Goal: Find specific page/section: Find specific page/section

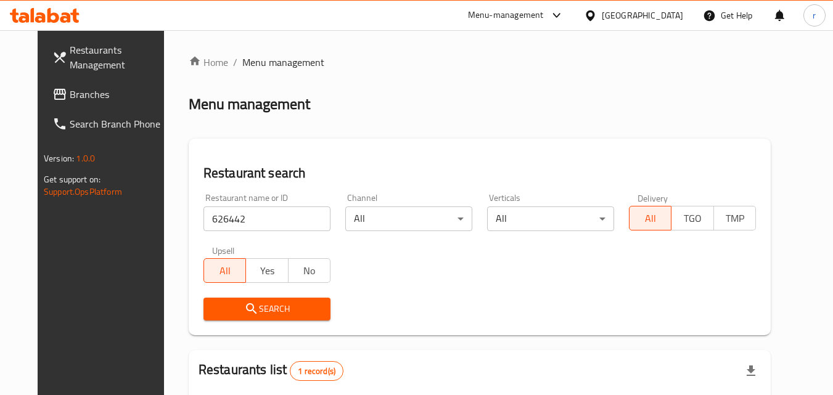
scroll to position [155, 0]
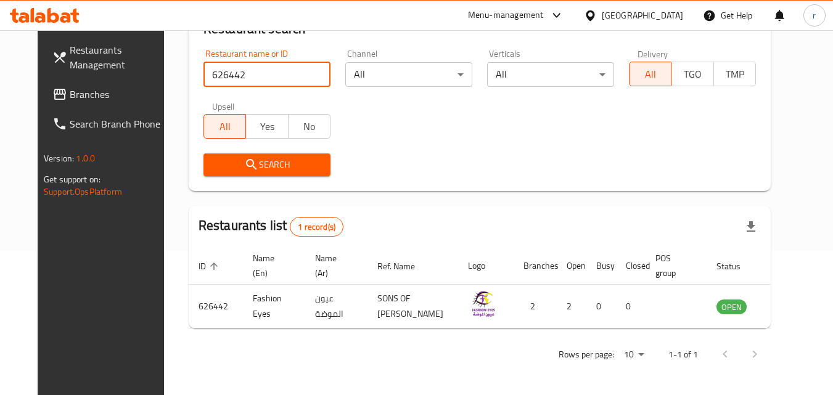
drag, startPoint x: 297, startPoint y: 62, endPoint x: 311, endPoint y: 63, distance: 14.8
click at [300, 63] on input "626442" at bounding box center [266, 74] width 127 height 25
click at [312, 63] on input "626442" at bounding box center [266, 74] width 127 height 25
click at [305, 63] on input "626442" at bounding box center [266, 74] width 127 height 25
click at [75, 86] on link "Branches" at bounding box center [110, 95] width 134 height 30
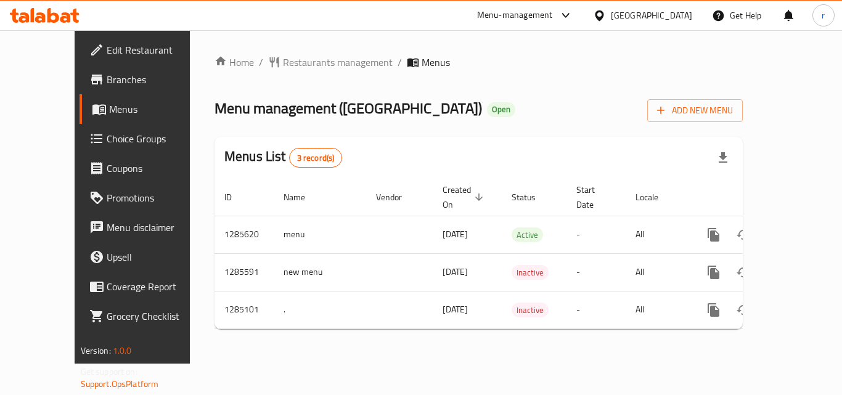
click at [518, 62] on ol "Home / Restaurants management / Menus" at bounding box center [479, 62] width 528 height 15
click at [291, 61] on span "Restaurants management" at bounding box center [338, 62] width 110 height 15
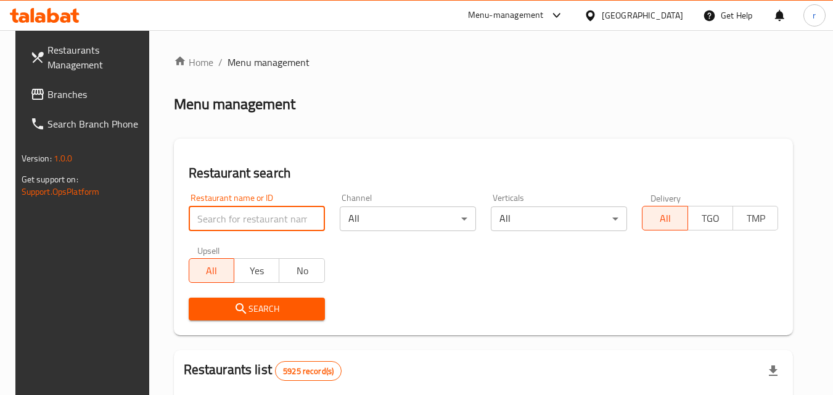
click at [256, 207] on input "search" at bounding box center [257, 219] width 136 height 25
paste input "695700"
type input "695700"
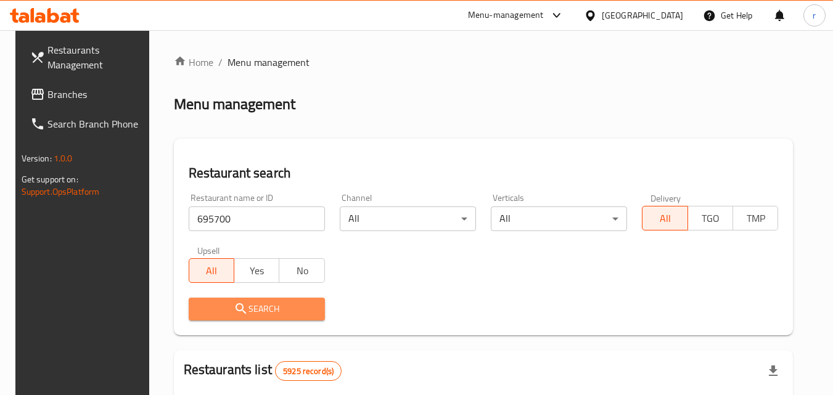
click at [262, 307] on span "Search" at bounding box center [257, 308] width 117 height 15
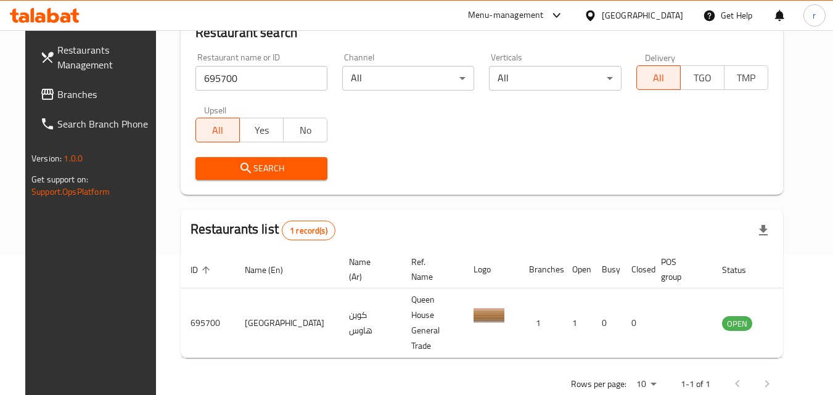
scroll to position [144, 0]
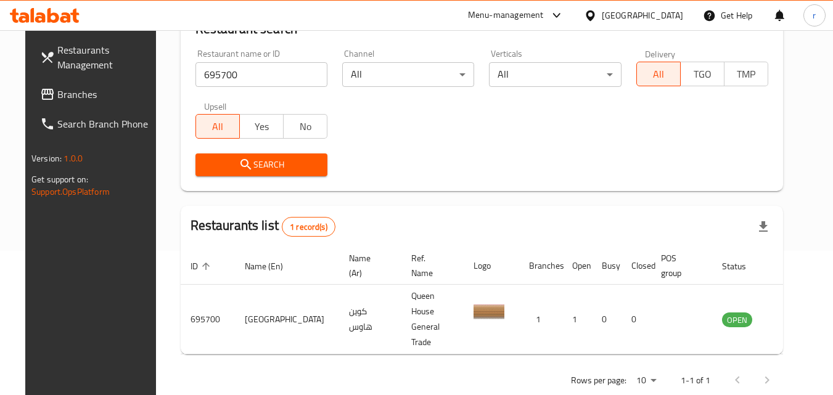
click at [597, 17] on icon at bounding box center [590, 15] width 13 height 13
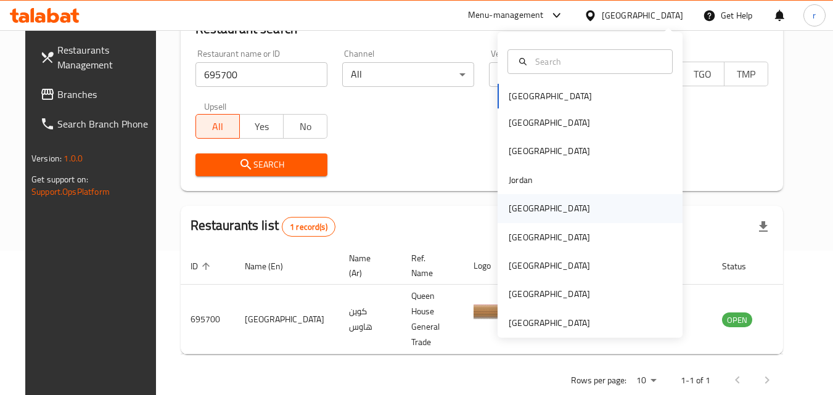
click at [520, 206] on div "[GEOGRAPHIC_DATA]" at bounding box center [549, 209] width 81 height 14
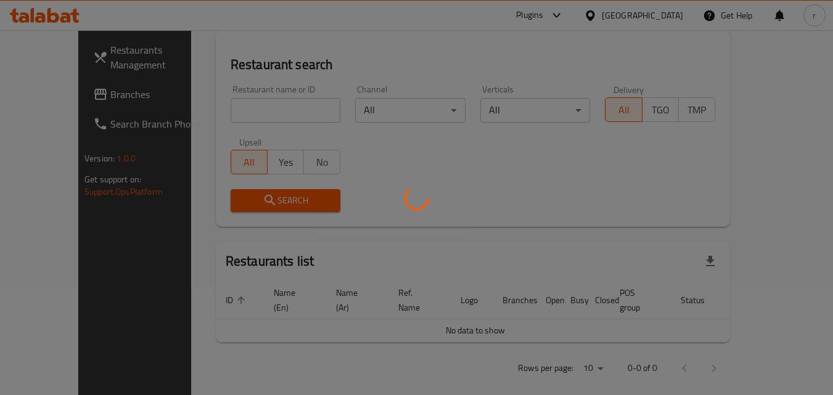
scroll to position [144, 0]
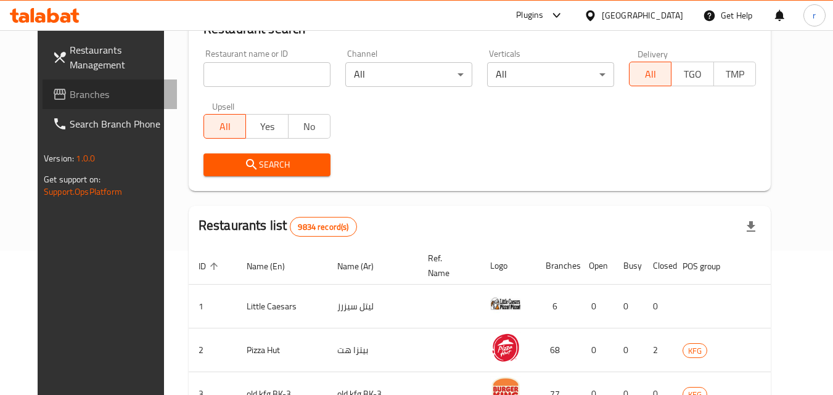
click at [85, 82] on link "Branches" at bounding box center [110, 95] width 134 height 30
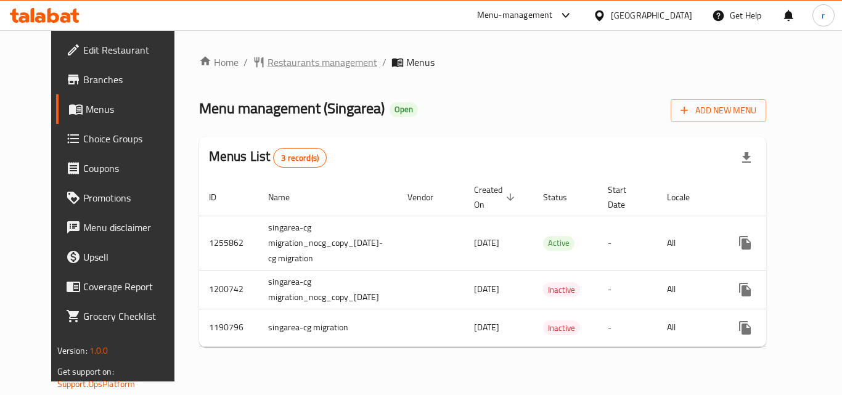
click at [303, 60] on span "Restaurants management" at bounding box center [323, 62] width 110 height 15
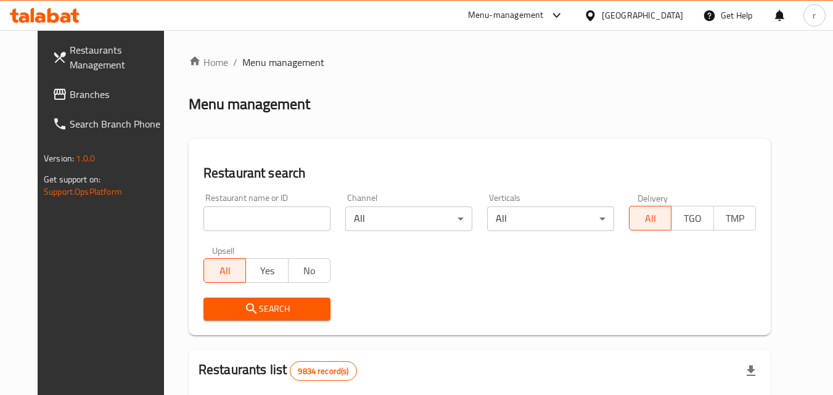
click at [260, 211] on input "search" at bounding box center [266, 219] width 127 height 25
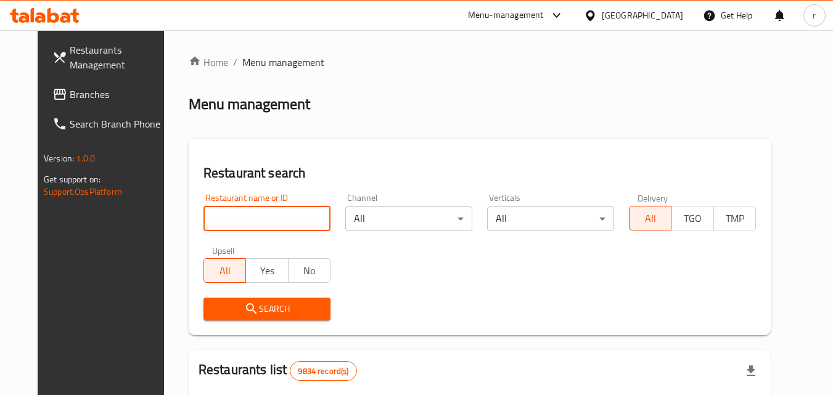
paste input "623221"
type input "623221"
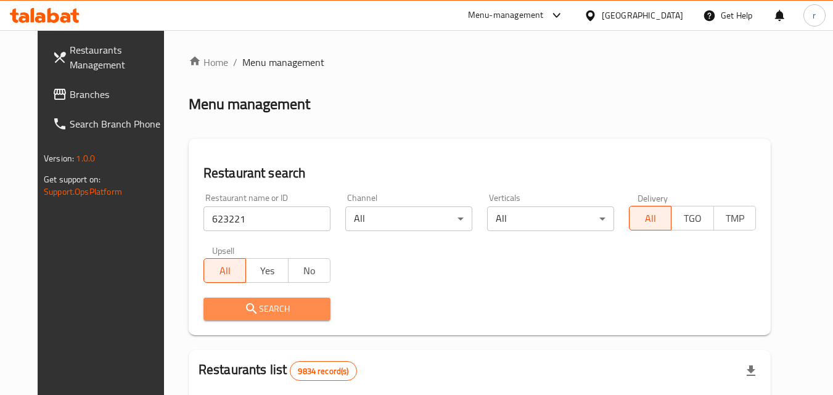
click at [263, 311] on span "Search" at bounding box center [266, 308] width 107 height 15
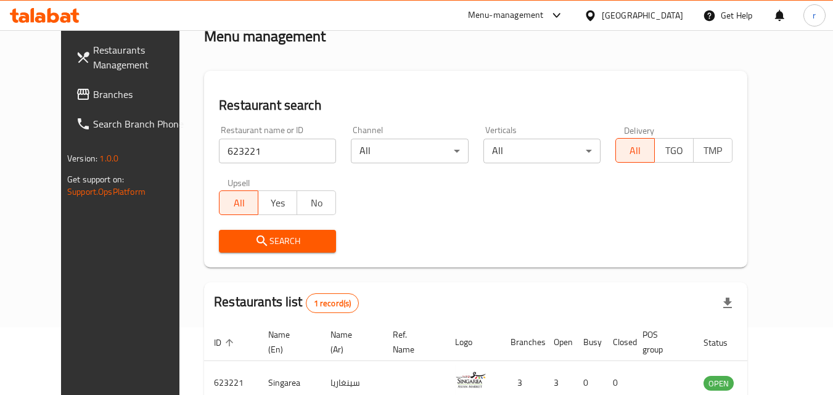
scroll to position [144, 0]
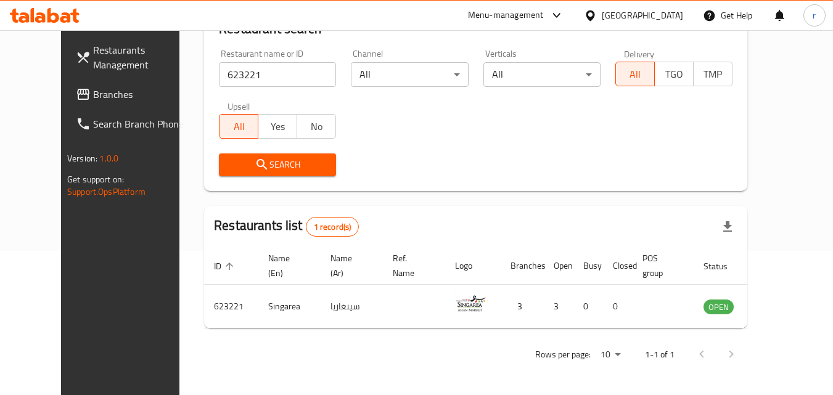
click at [602, 18] on div at bounding box center [593, 16] width 18 height 14
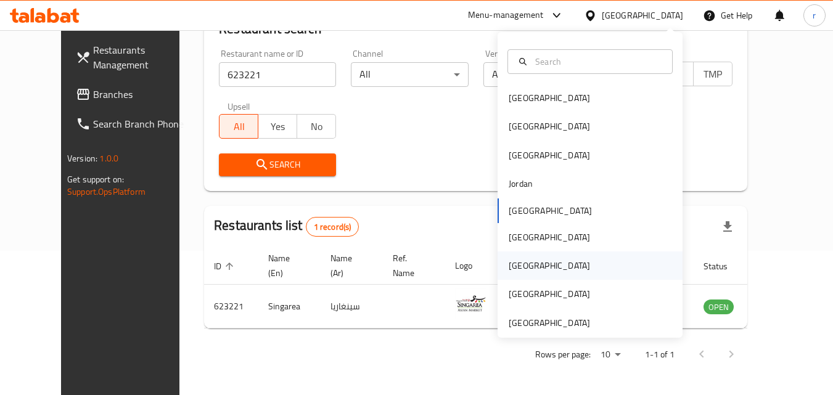
click at [514, 263] on div "[GEOGRAPHIC_DATA]" at bounding box center [549, 266] width 81 height 14
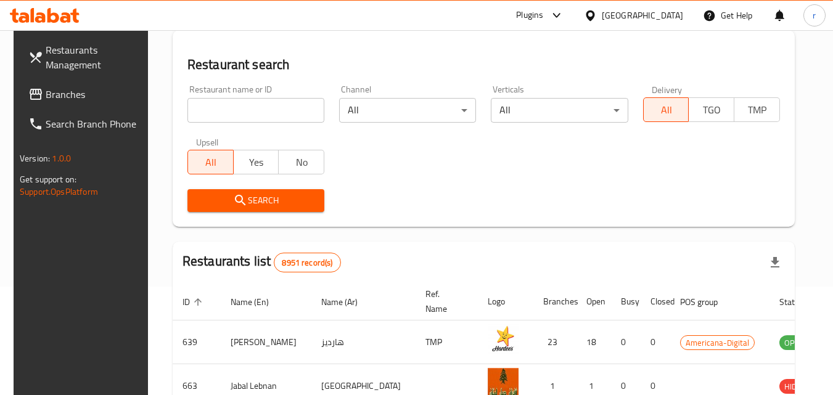
scroll to position [144, 0]
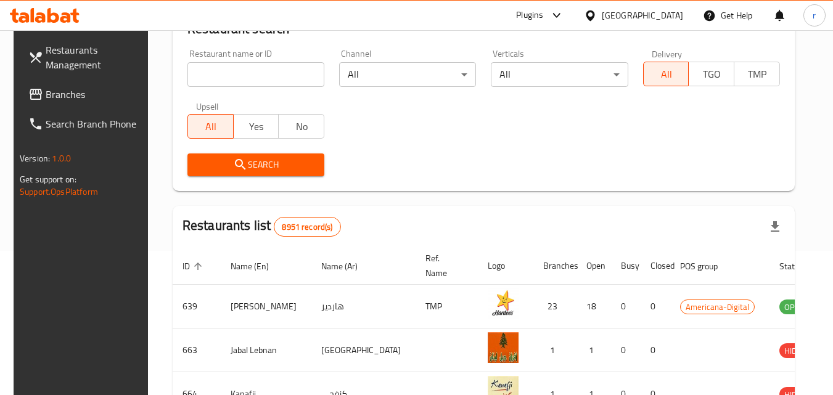
click at [70, 99] on div "Restaurants Management Branches Search Branch Phone Version: 1.0.0 Get support …" at bounding box center [417, 297] width 806 height 823
click at [70, 99] on span "Branches" at bounding box center [94, 94] width 97 height 15
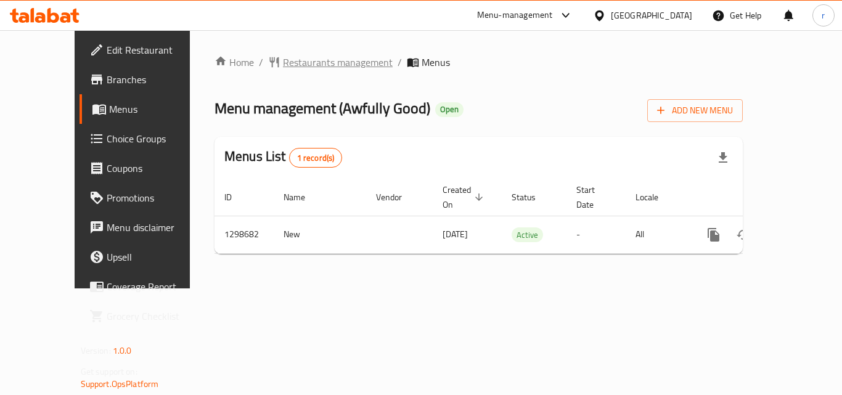
click at [290, 67] on span "Restaurants management" at bounding box center [338, 62] width 110 height 15
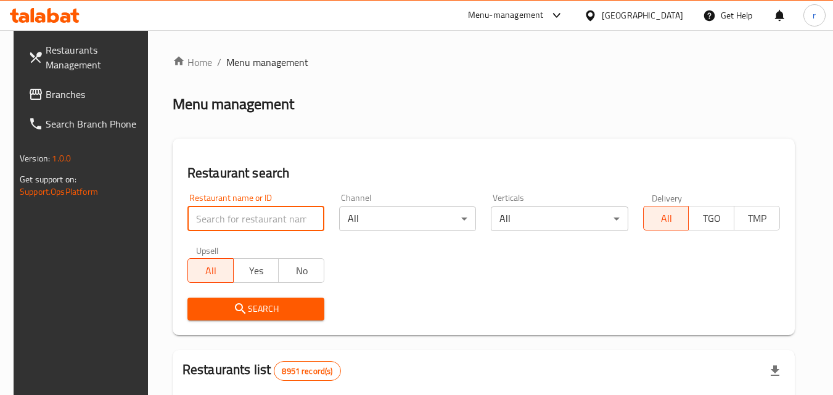
click at [263, 217] on input "search" at bounding box center [255, 219] width 137 height 25
paste input "701056"
type input "701056"
click button "Search" at bounding box center [255, 309] width 137 height 23
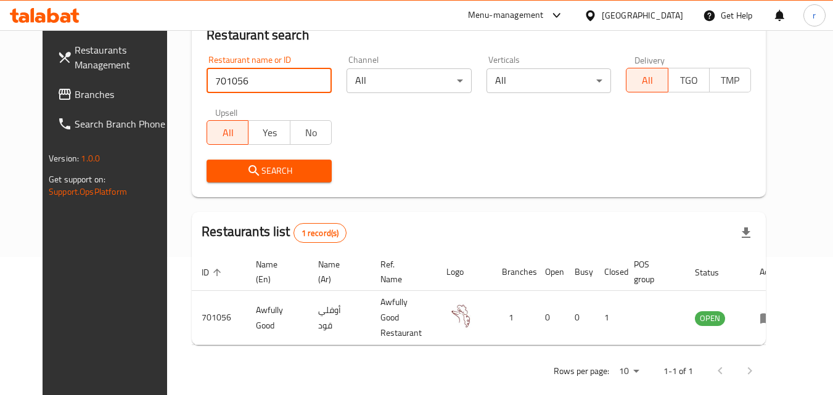
scroll to position [144, 0]
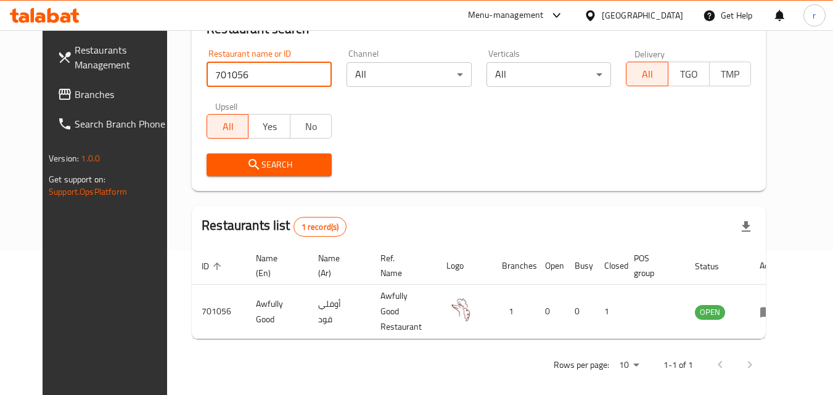
click at [594, 16] on icon at bounding box center [590, 15] width 9 height 10
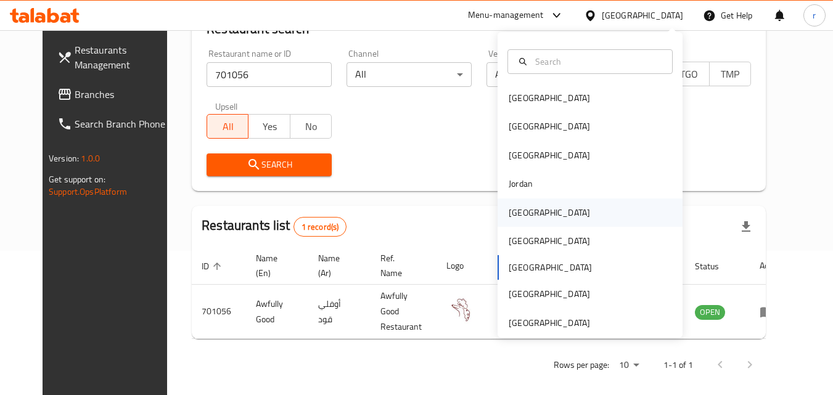
click at [512, 206] on div "Kuwait" at bounding box center [549, 213] width 81 height 14
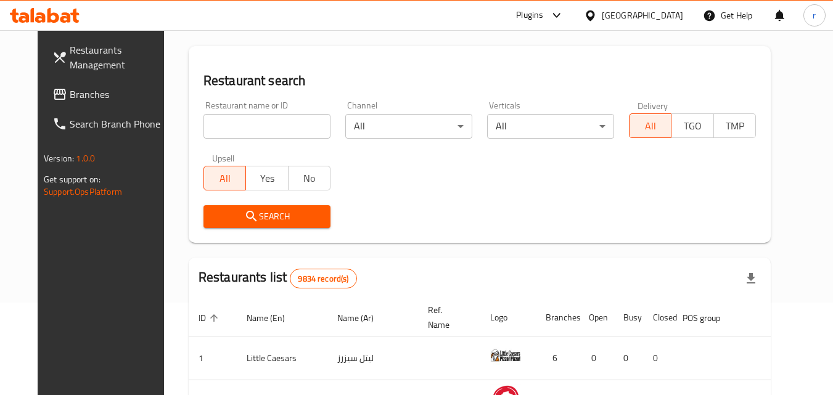
scroll to position [83, 0]
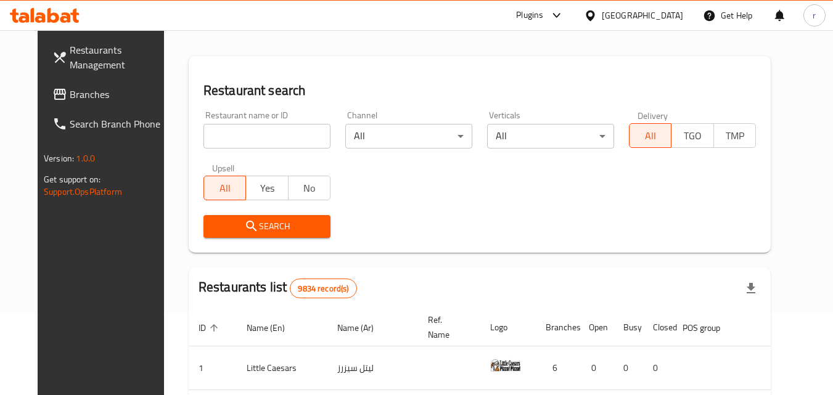
click at [70, 87] on span "Branches" at bounding box center [118, 94] width 97 height 15
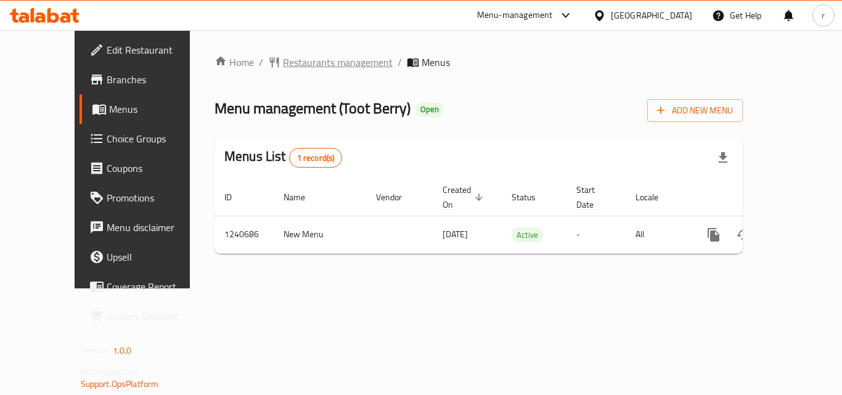
click at [283, 63] on span "Restaurants management" at bounding box center [338, 62] width 110 height 15
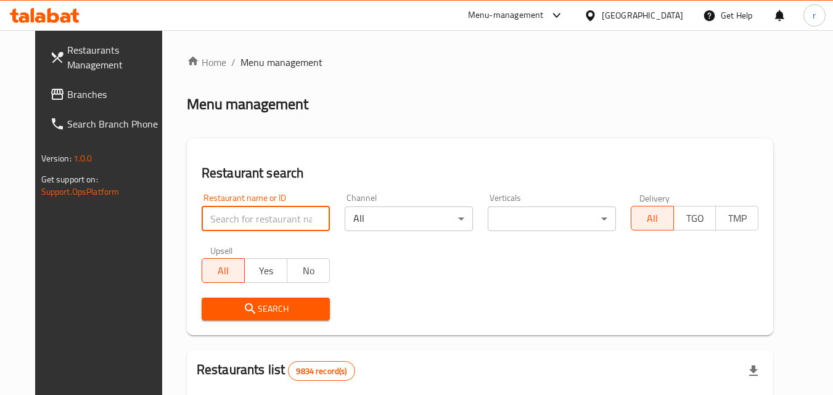
click at [274, 212] on input "search" at bounding box center [266, 219] width 128 height 25
paste input "680428"
type input "680428"
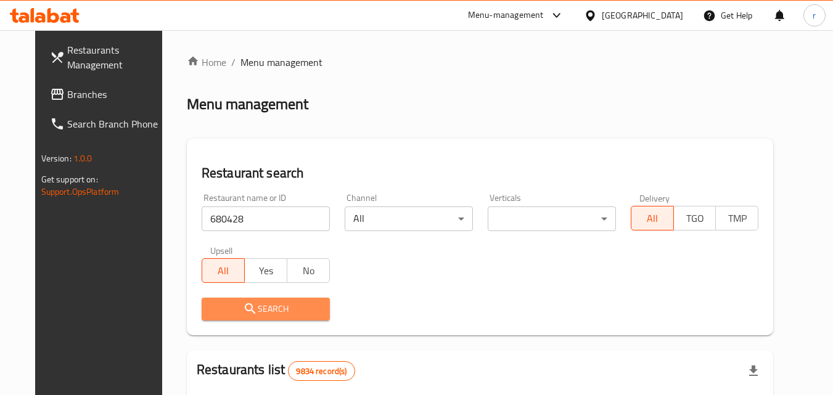
click at [276, 305] on span "Search" at bounding box center [265, 308] width 108 height 15
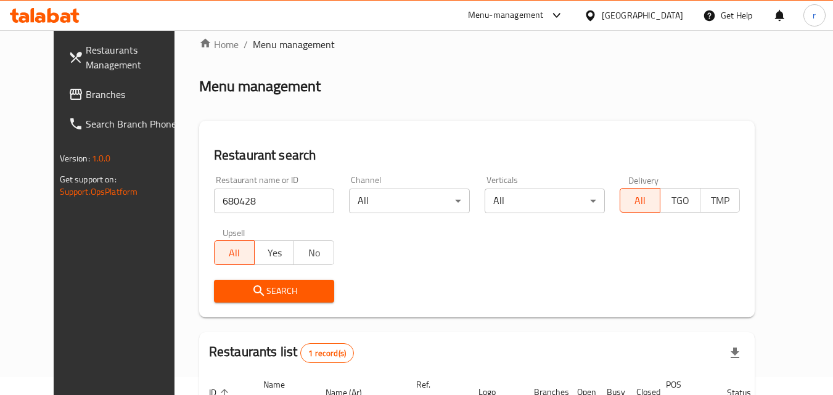
scroll to position [144, 0]
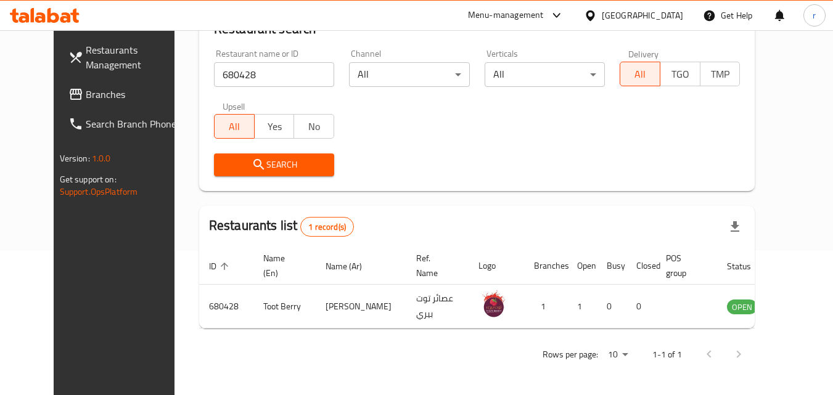
click at [597, 15] on icon at bounding box center [590, 15] width 13 height 13
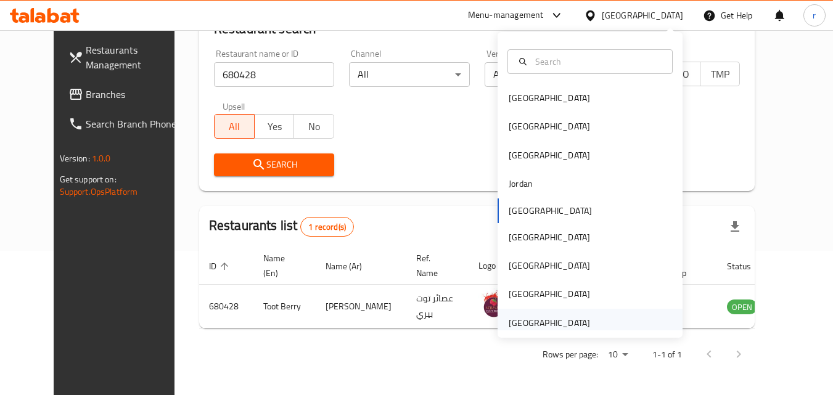
click at [579, 315] on div "United Arab Emirates" at bounding box center [549, 323] width 101 height 28
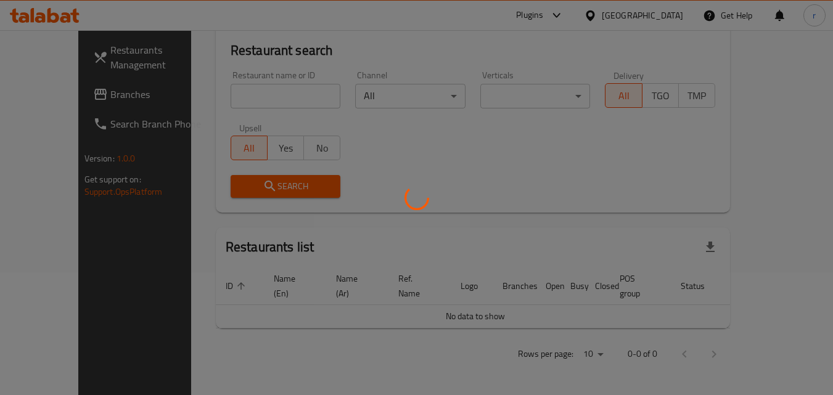
scroll to position [108, 0]
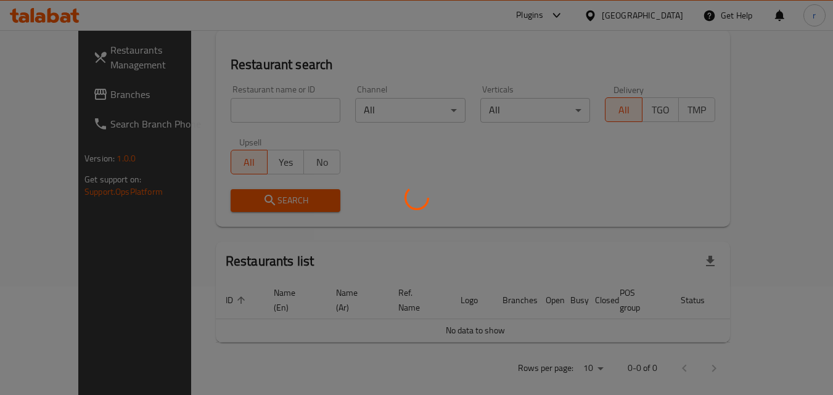
click at [260, 117] on div at bounding box center [416, 197] width 833 height 395
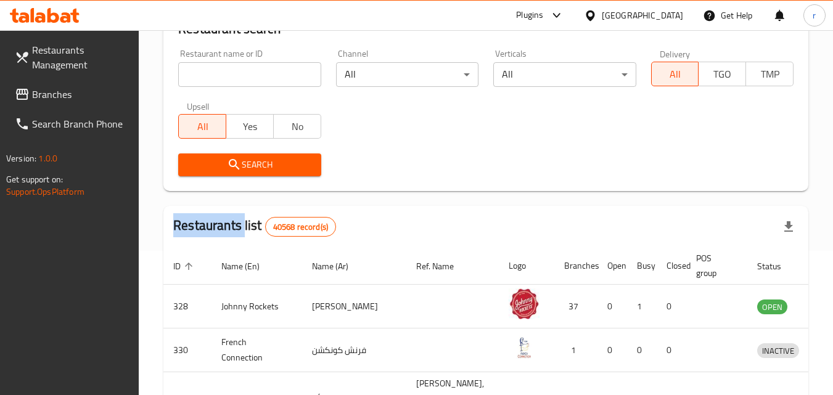
click at [260, 117] on div "Home / Menu management Menu management Restaurant search Restaurant name or ID …" at bounding box center [485, 301] width 645 height 780
click at [273, 67] on input "search" at bounding box center [249, 74] width 142 height 25
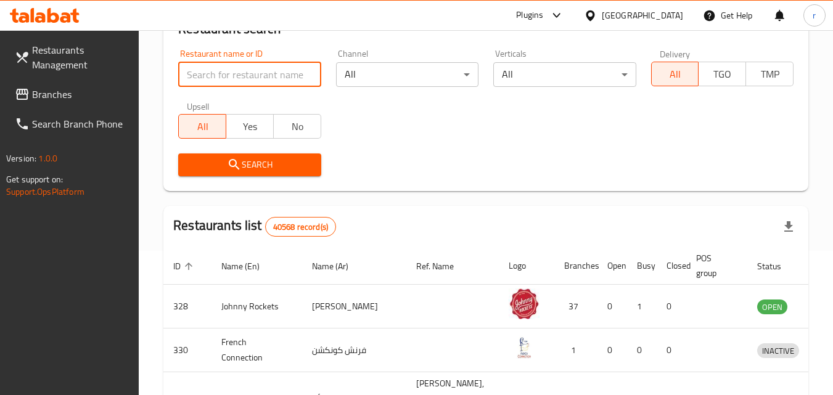
click at [272, 72] on input "search" at bounding box center [249, 74] width 142 height 25
paste input "698021"
type input "698021"
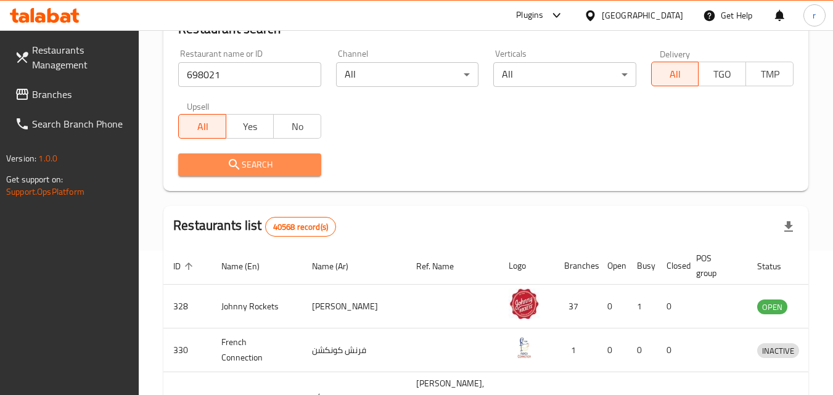
click at [279, 165] on span "Search" at bounding box center [249, 164] width 123 height 15
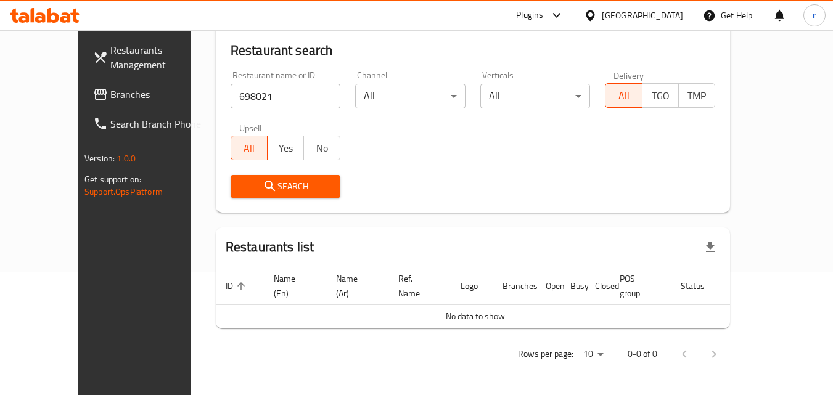
scroll to position [108, 0]
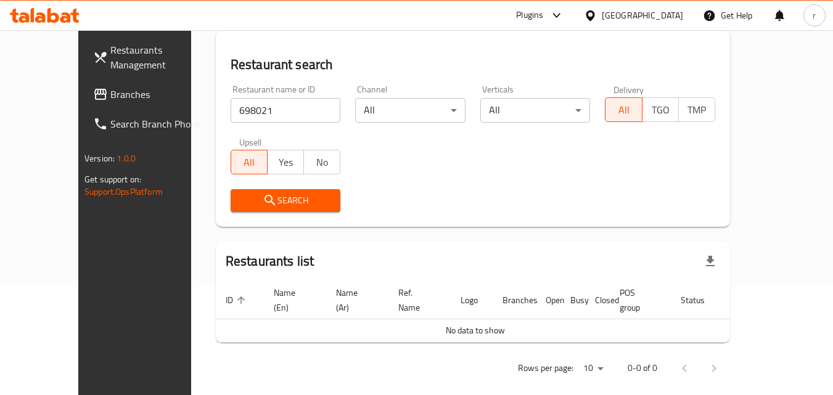
click at [110, 102] on span "Branches" at bounding box center [158, 94] width 97 height 15
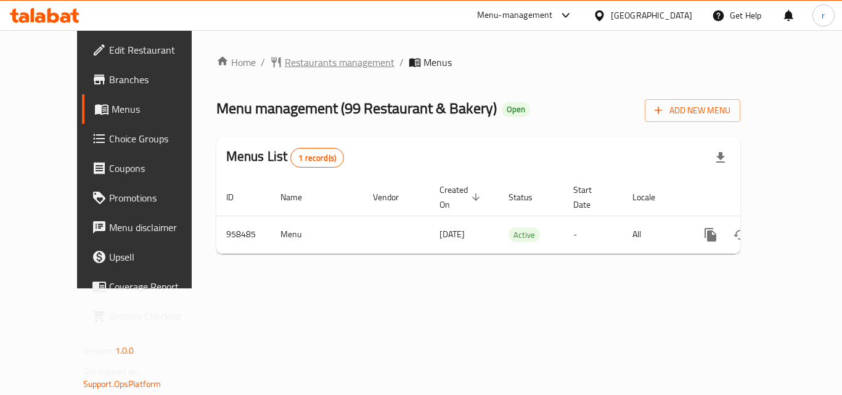
click at [297, 59] on span "Restaurants management" at bounding box center [340, 62] width 110 height 15
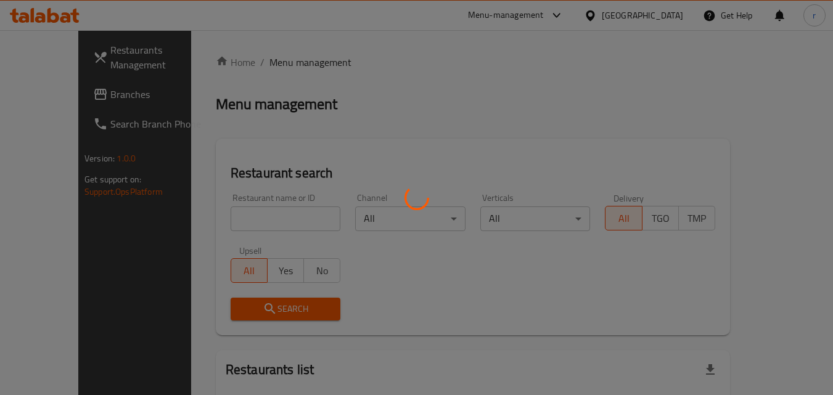
click at [226, 228] on div at bounding box center [416, 197] width 833 height 395
click at [225, 219] on div at bounding box center [416, 197] width 833 height 395
click at [225, 215] on div at bounding box center [416, 197] width 833 height 395
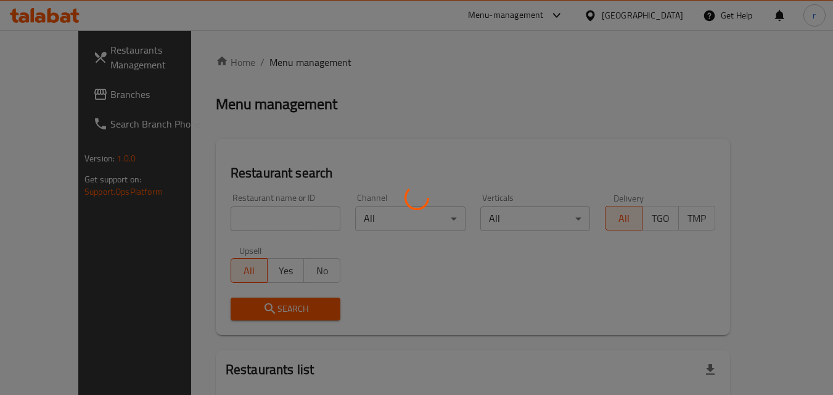
click at [226, 220] on div at bounding box center [416, 197] width 833 height 395
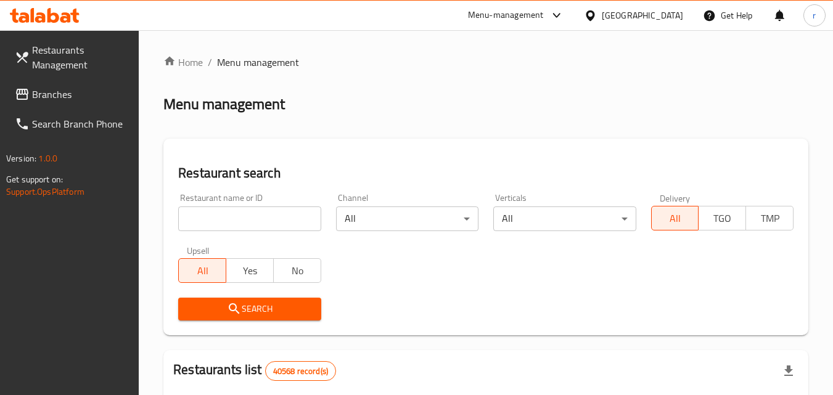
click at [226, 220] on input "search" at bounding box center [249, 219] width 142 height 25
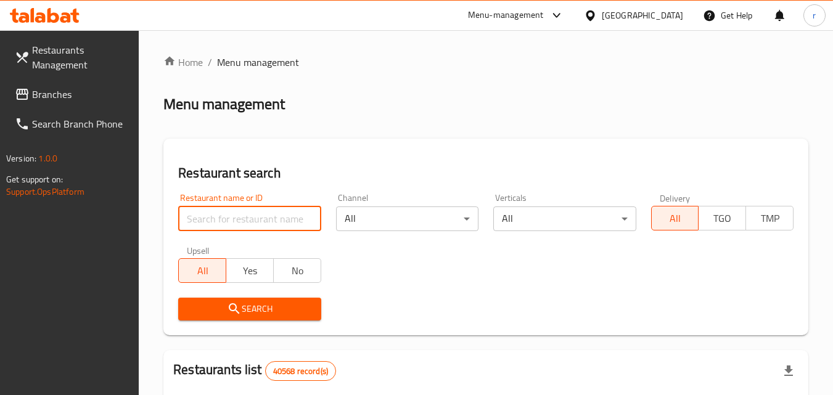
paste input "659638"
type input "659638"
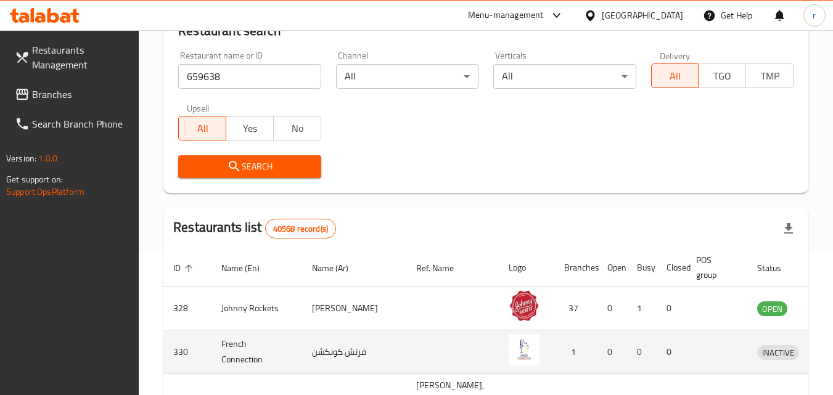
scroll to position [185, 0]
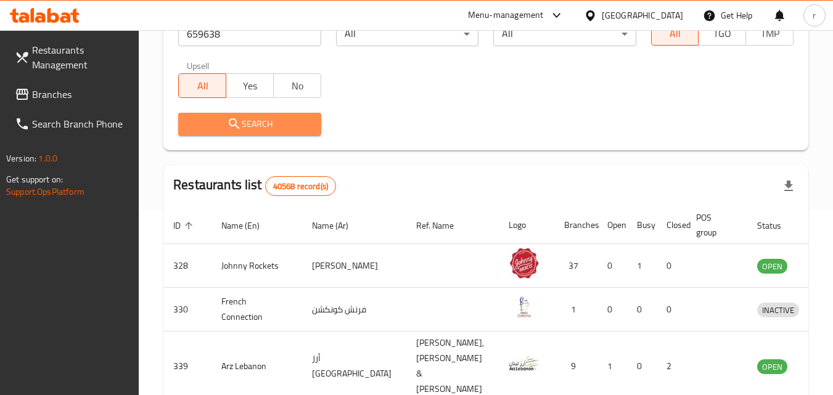
click at [285, 135] on button "Search" at bounding box center [249, 124] width 142 height 23
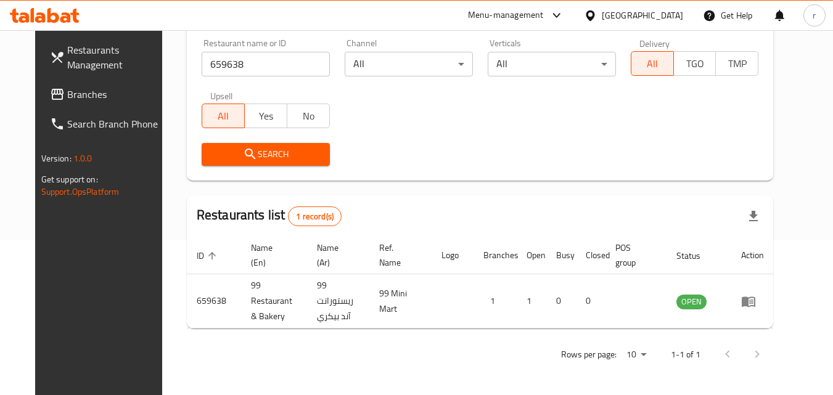
scroll to position [144, 0]
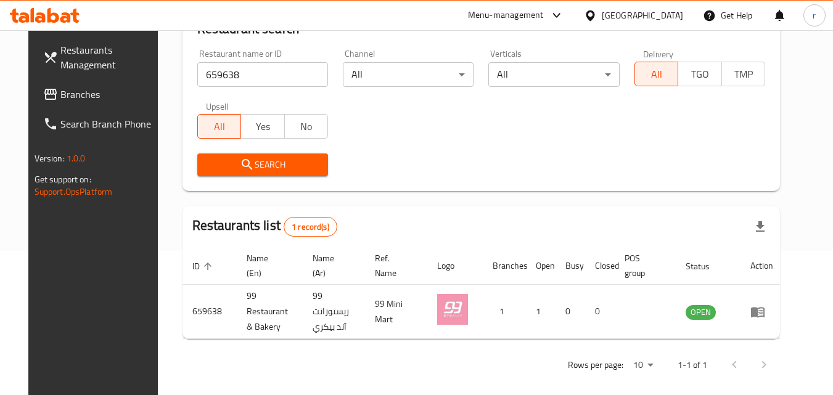
click at [654, 18] on div "[GEOGRAPHIC_DATA]" at bounding box center [642, 16] width 81 height 14
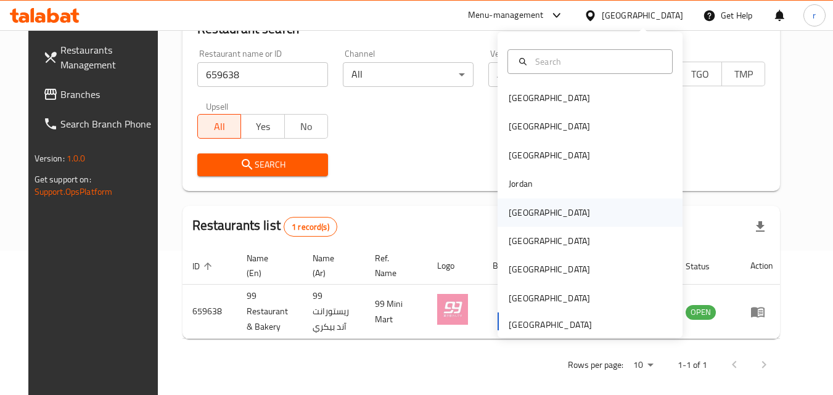
click at [515, 210] on div "Kuwait" at bounding box center [549, 213] width 81 height 14
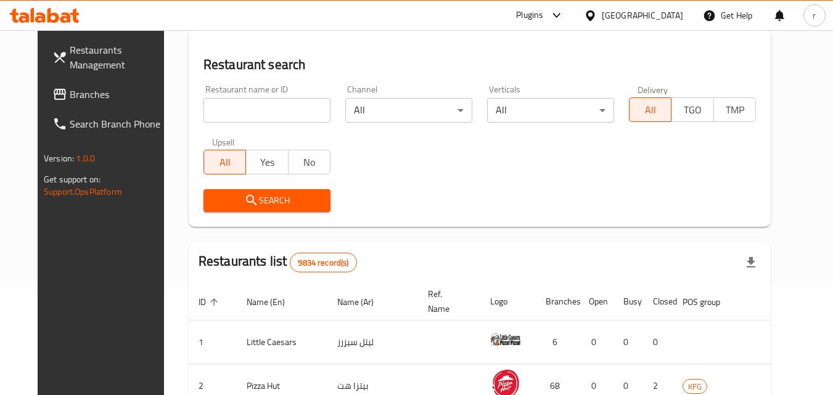
scroll to position [144, 0]
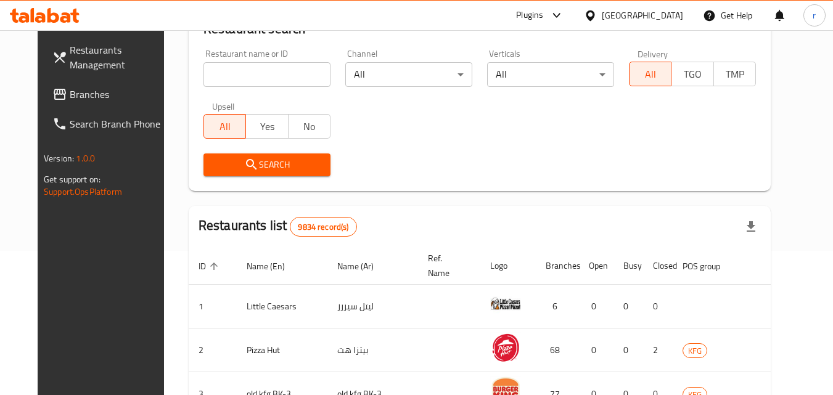
click at [215, 68] on input "search" at bounding box center [266, 74] width 127 height 25
paste input "735064"
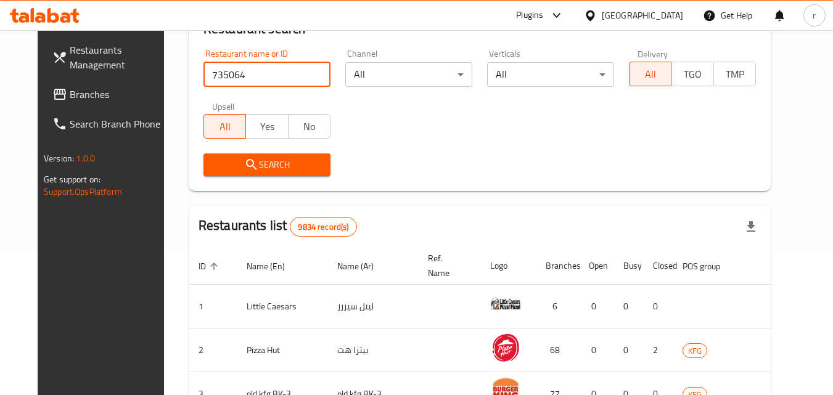
type input "735064"
click at [240, 155] on button "Search" at bounding box center [266, 165] width 127 height 23
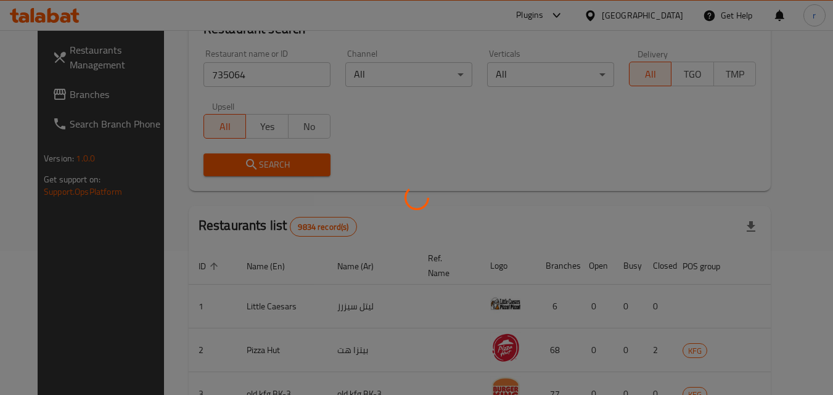
scroll to position [21, 0]
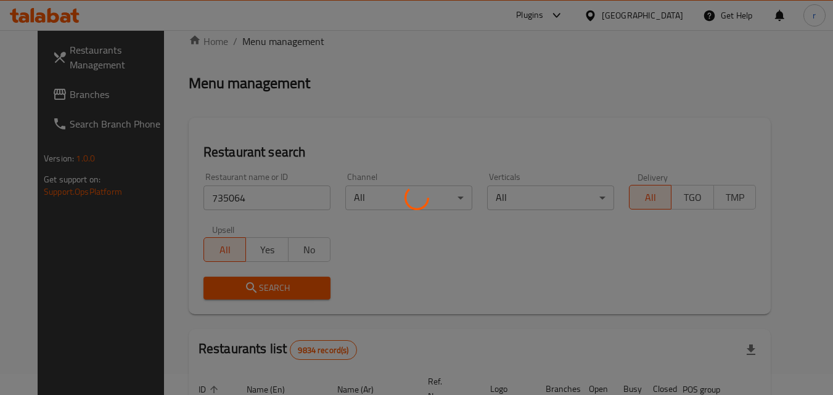
click at [75, 99] on div at bounding box center [416, 197] width 833 height 395
click at [43, 91] on div at bounding box center [416, 197] width 833 height 395
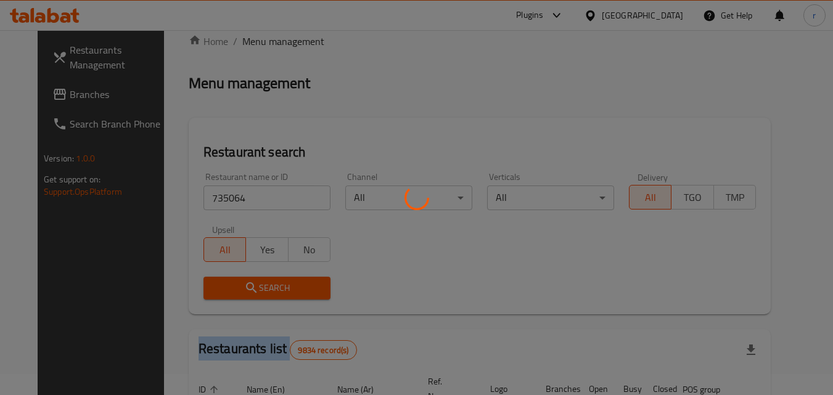
click at [43, 91] on div at bounding box center [416, 197] width 833 height 395
click at [59, 100] on div at bounding box center [416, 197] width 833 height 395
click at [365, 62] on div at bounding box center [416, 197] width 833 height 395
click at [374, 54] on div at bounding box center [416, 197] width 833 height 395
click at [375, 54] on div at bounding box center [416, 197] width 833 height 395
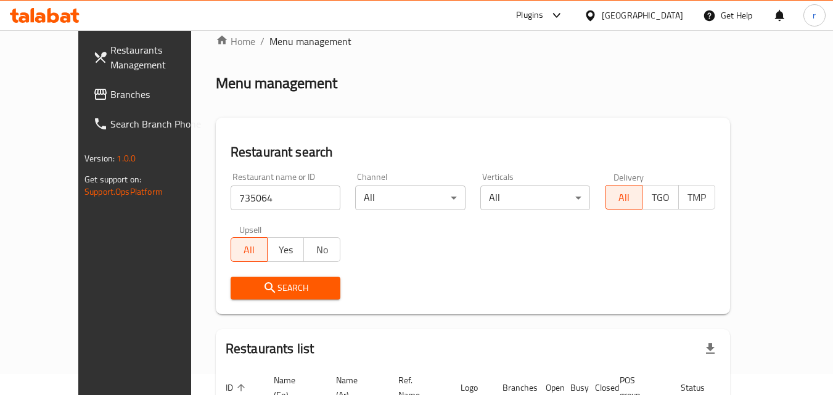
click at [83, 83] on link "Branches" at bounding box center [150, 95] width 134 height 30
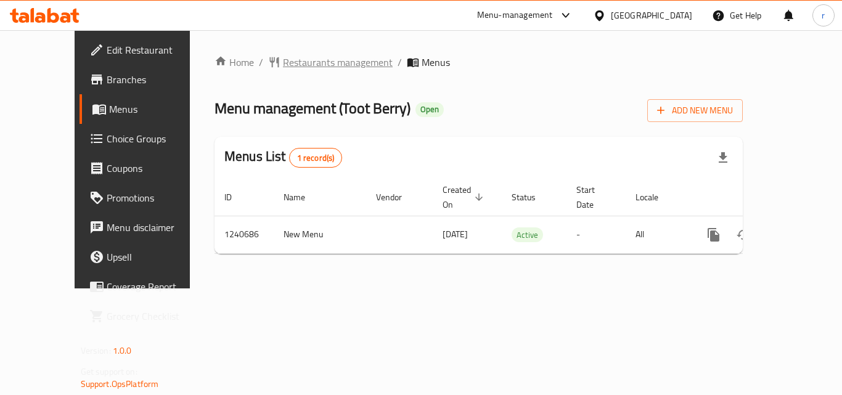
click at [304, 59] on span "Restaurants management" at bounding box center [338, 62] width 110 height 15
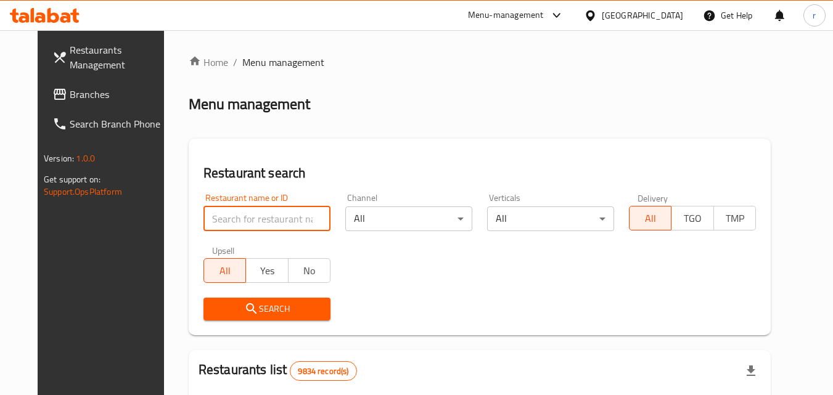
click at [299, 224] on input "search" at bounding box center [266, 219] width 127 height 25
paste input "680428"
type input "680428"
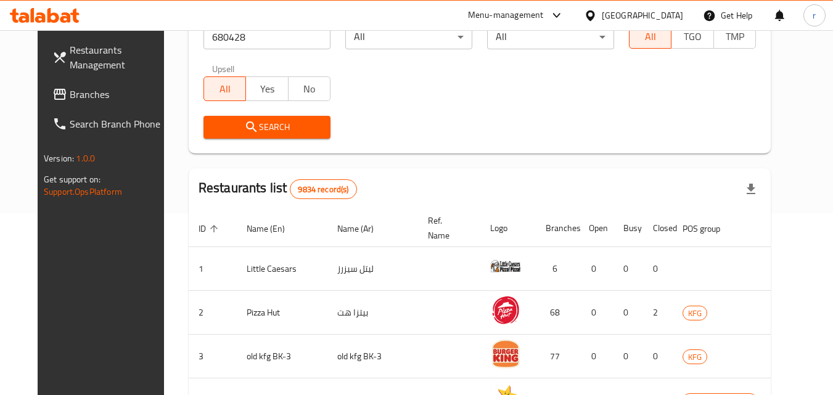
scroll to position [185, 0]
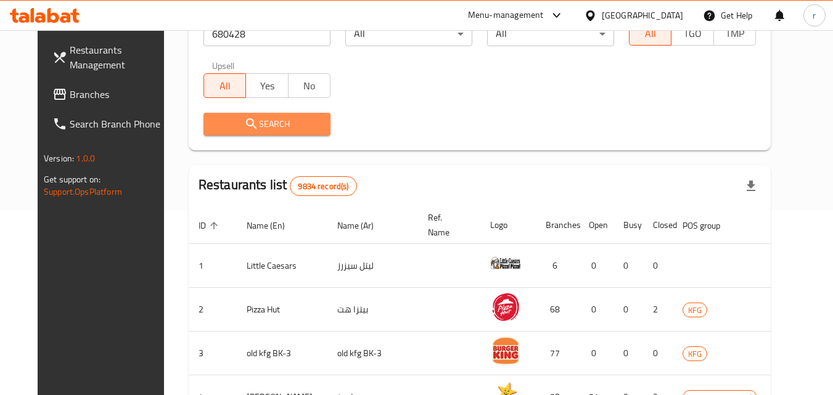
click at [269, 129] on span "Search" at bounding box center [266, 124] width 107 height 15
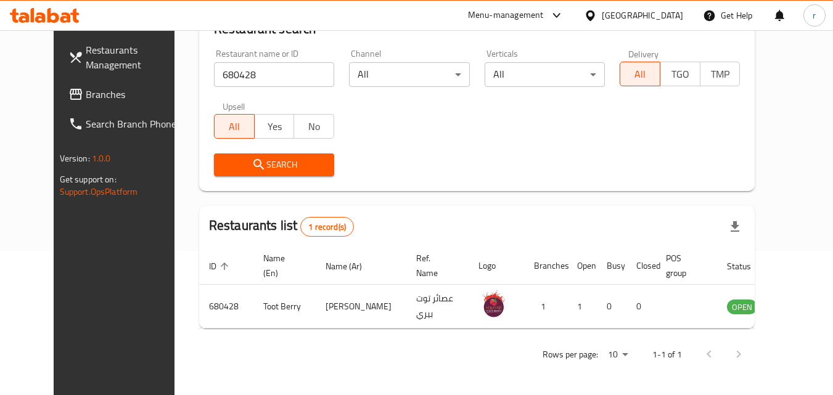
scroll to position [144, 0]
click at [597, 14] on icon at bounding box center [590, 15] width 13 height 13
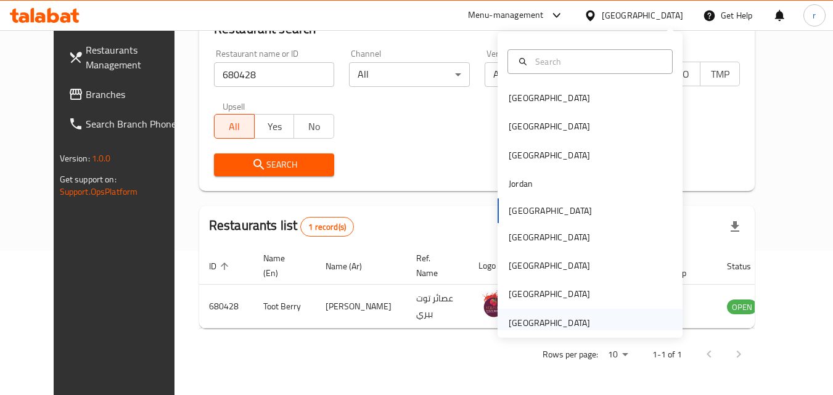
click at [560, 317] on div "[GEOGRAPHIC_DATA]" at bounding box center [549, 323] width 81 height 14
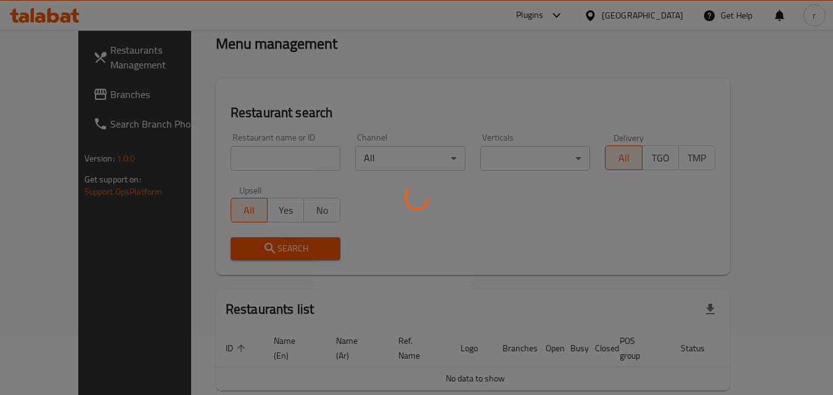
scroll to position [47, 0]
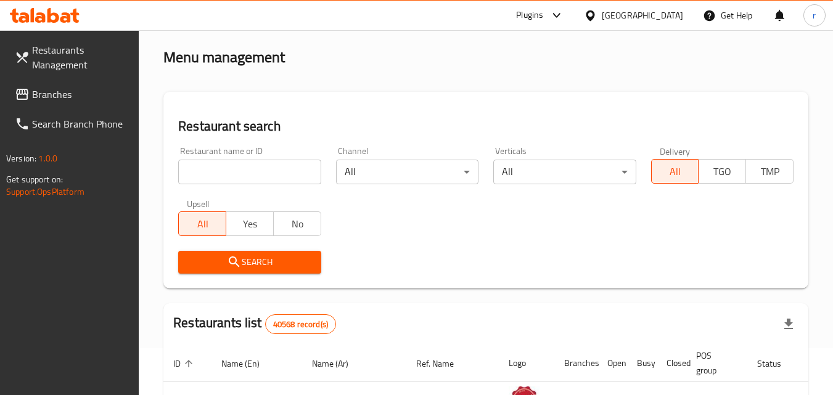
click at [58, 94] on span "Branches" at bounding box center [80, 94] width 97 height 15
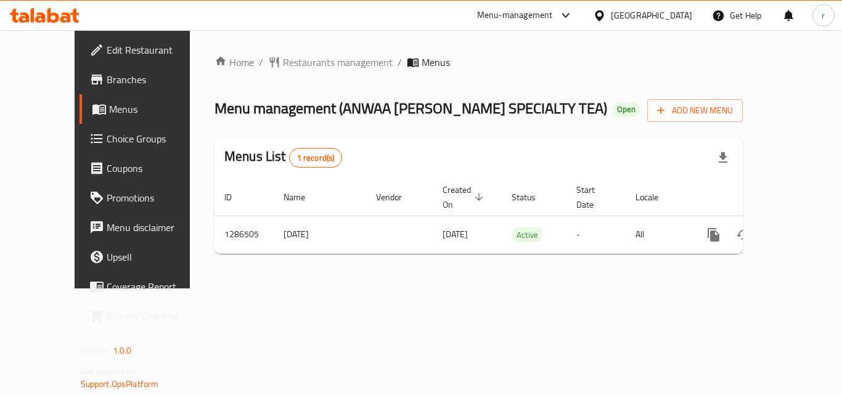
drag, startPoint x: 474, startPoint y: 137, endPoint x: 290, endPoint y: 113, distance: 185.8
click at [472, 137] on div "Menus List 1 record(s)" at bounding box center [479, 158] width 528 height 42
click at [283, 67] on span "Restaurants management" at bounding box center [338, 62] width 110 height 15
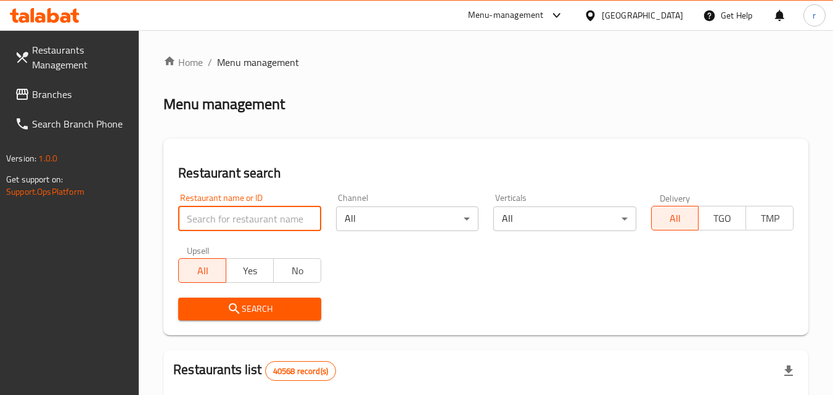
click at [291, 226] on input "search" at bounding box center [249, 219] width 142 height 25
paste input "761886"
type input "761886"
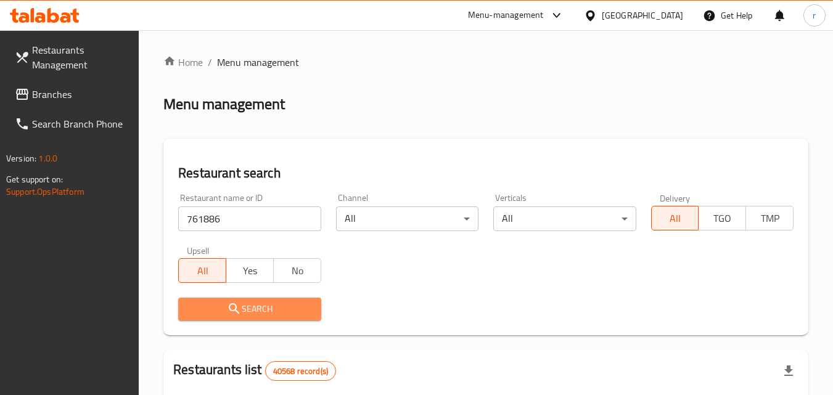
click at [296, 316] on span "Search" at bounding box center [249, 308] width 123 height 15
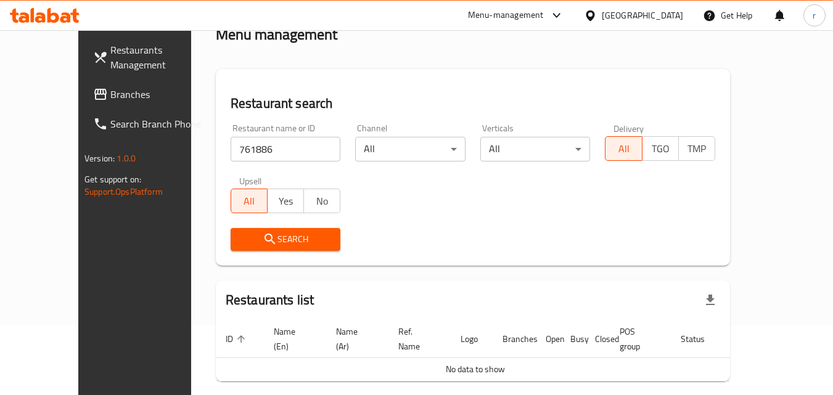
scroll to position [108, 0]
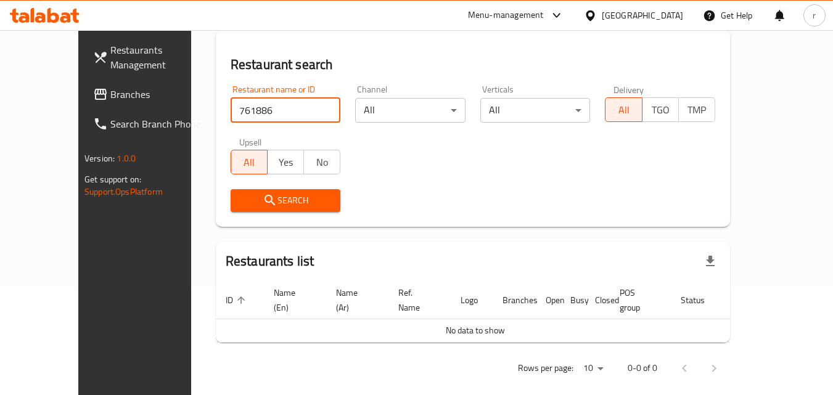
drag, startPoint x: 227, startPoint y: 113, endPoint x: 195, endPoint y: 111, distance: 31.5
click at [231, 112] on input "761886" at bounding box center [286, 110] width 110 height 25
click at [231, 108] on input "761886" at bounding box center [286, 110] width 110 height 25
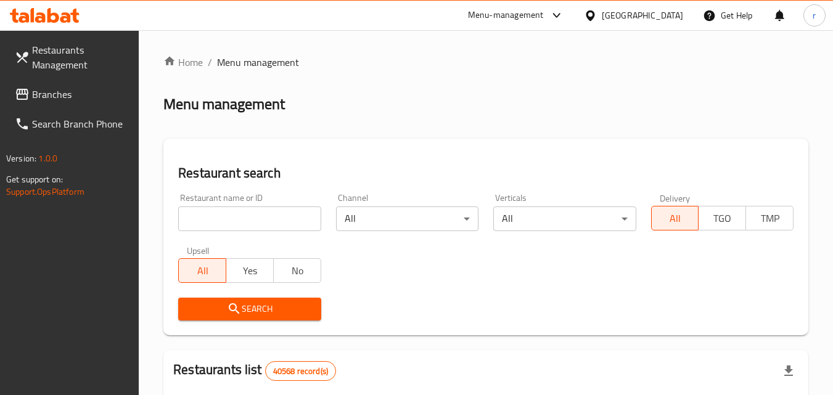
scroll to position [108, 0]
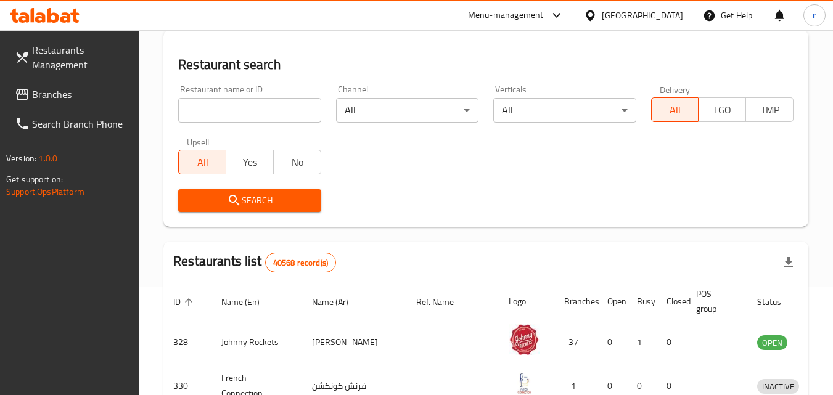
drag, startPoint x: 197, startPoint y: 87, endPoint x: 215, endPoint y: 104, distance: 24.4
click at [200, 91] on div "Restaurant name or ID Restaurant name or ID" at bounding box center [249, 104] width 142 height 38
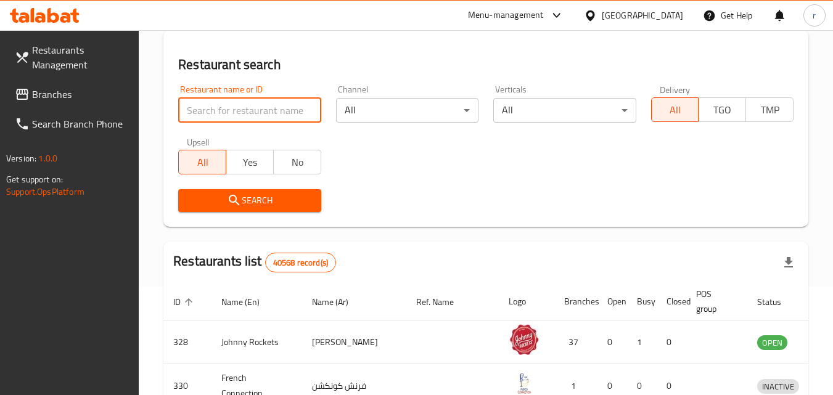
click at [216, 103] on input "search" at bounding box center [249, 110] width 142 height 25
paste input "696251"
type input "696251"
click button "Search" at bounding box center [249, 200] width 142 height 23
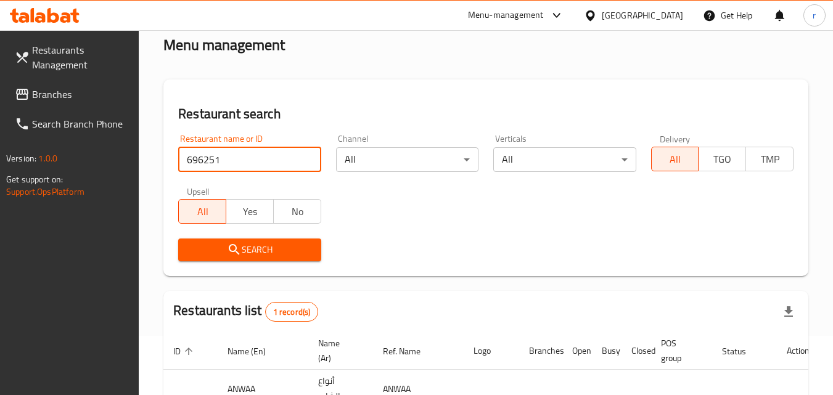
scroll to position [123, 0]
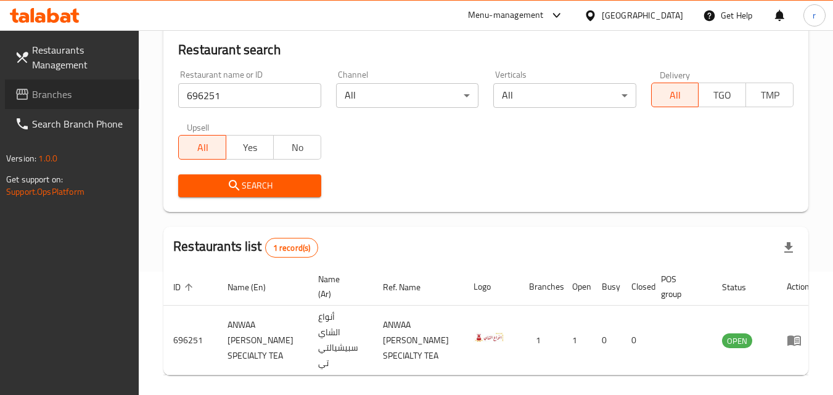
click at [60, 96] on span "Branches" at bounding box center [80, 94] width 97 height 15
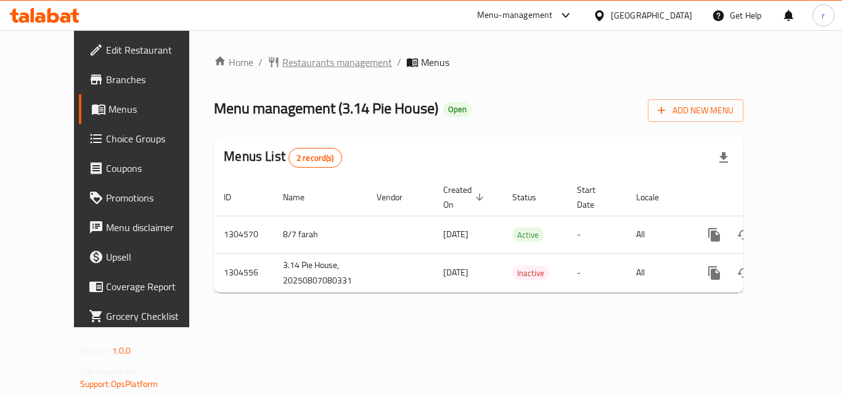
click at [282, 55] on span "Restaurants management" at bounding box center [337, 62] width 110 height 15
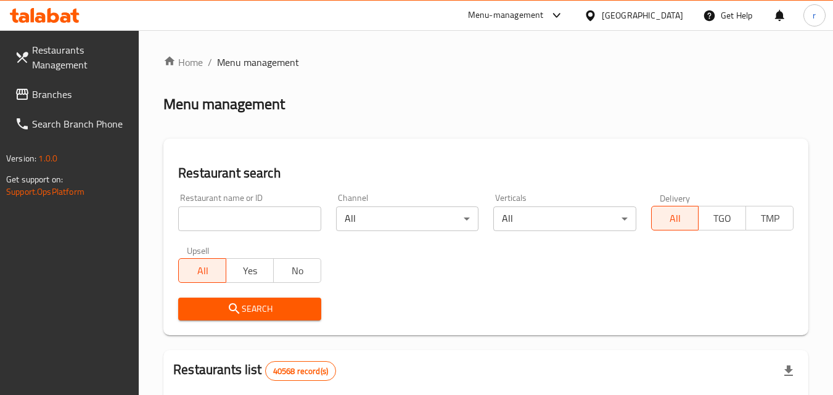
click at [243, 218] on input "search" at bounding box center [249, 219] width 142 height 25
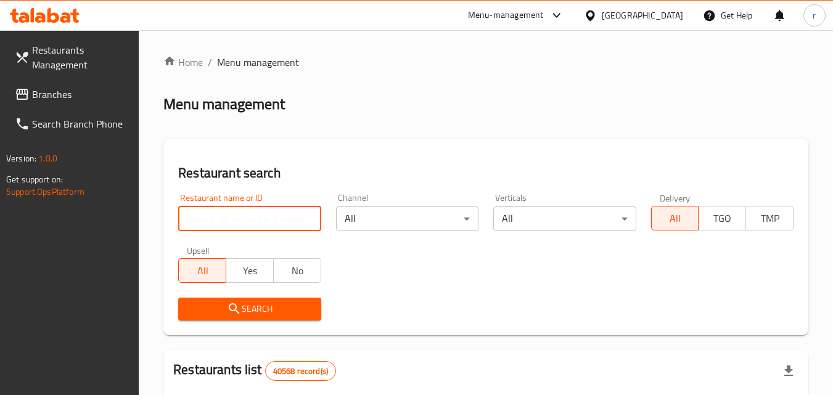
paste input "703307"
type input "703307"
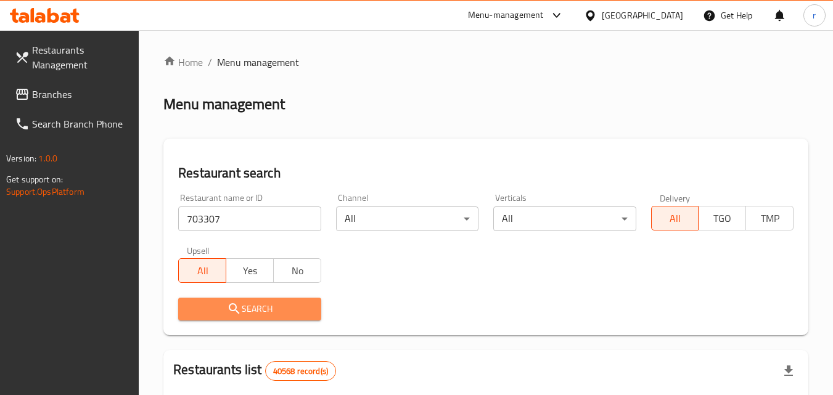
click at [233, 305] on icon "submit" at bounding box center [234, 308] width 10 height 10
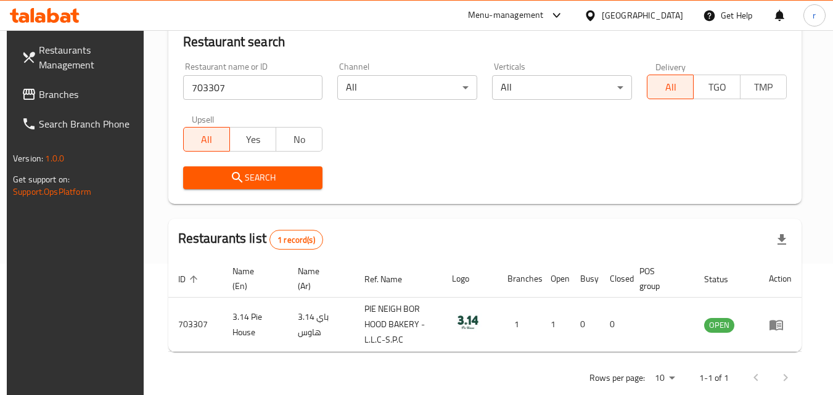
scroll to position [155, 0]
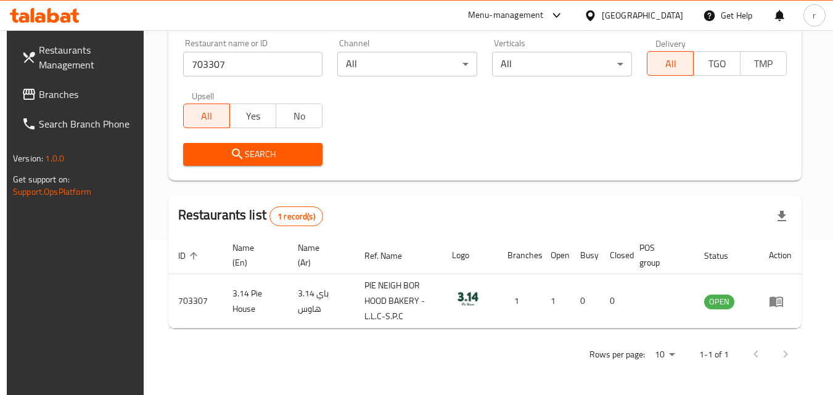
click at [62, 90] on span "Branches" at bounding box center [87, 94] width 97 height 15
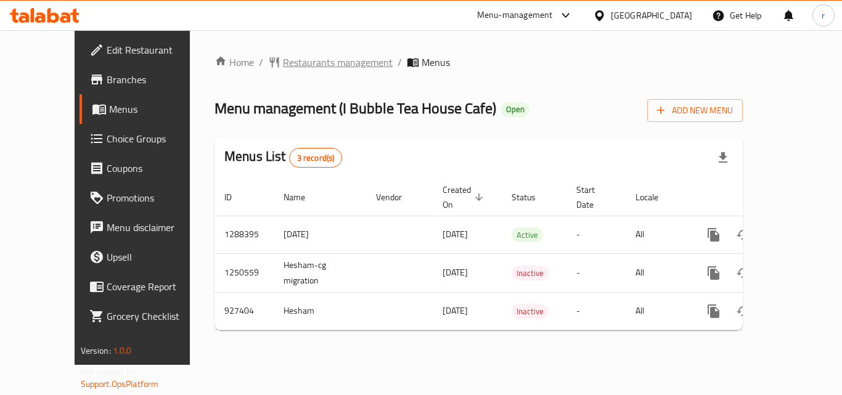
click at [283, 65] on span "Restaurants management" at bounding box center [338, 62] width 110 height 15
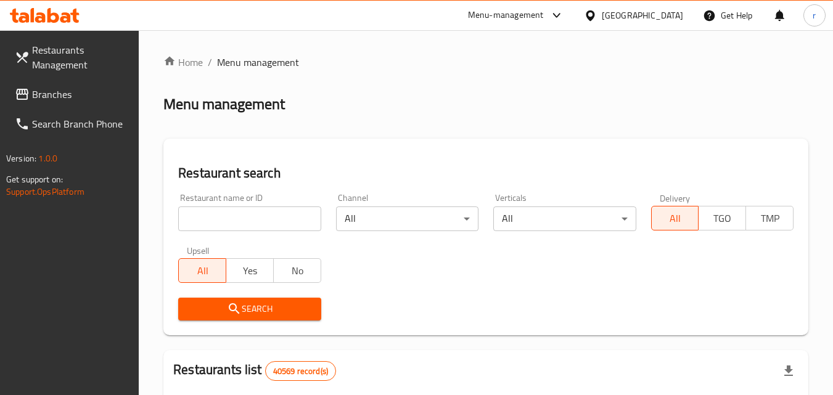
click at [285, 221] on input "search" at bounding box center [249, 219] width 142 height 25
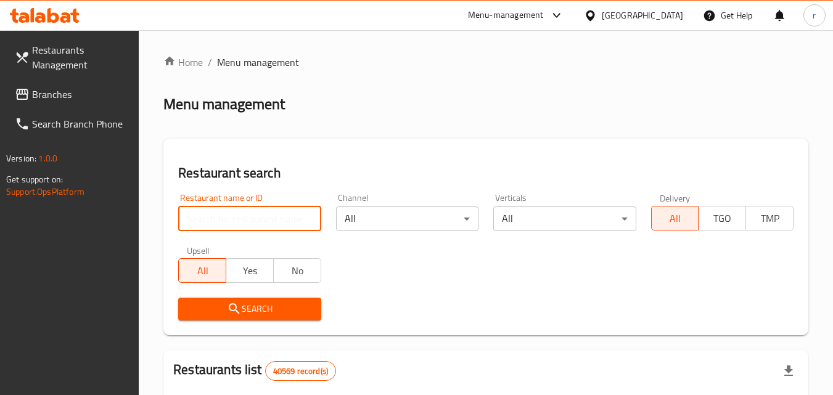
paste input "658825"
type input "658825"
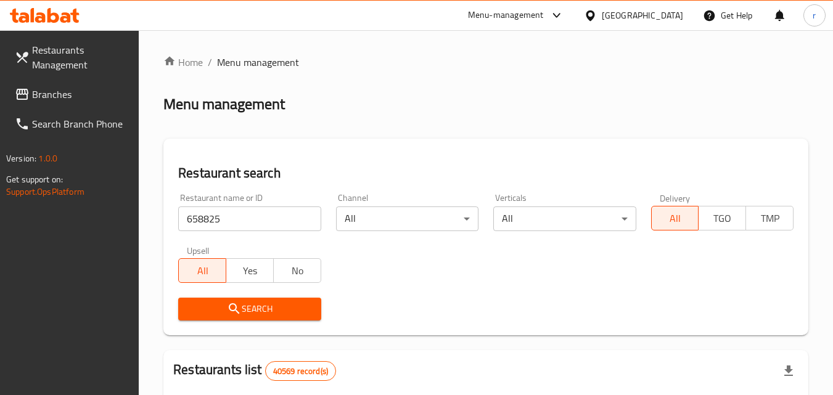
click at [281, 318] on button "Search" at bounding box center [249, 309] width 142 height 23
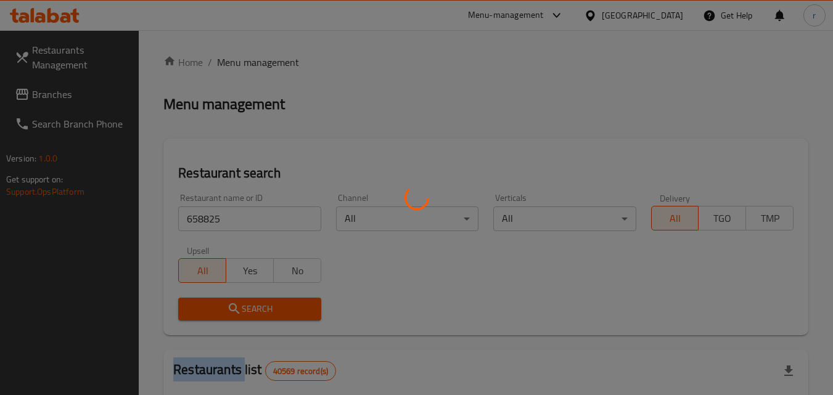
click at [281, 318] on div at bounding box center [416, 197] width 833 height 395
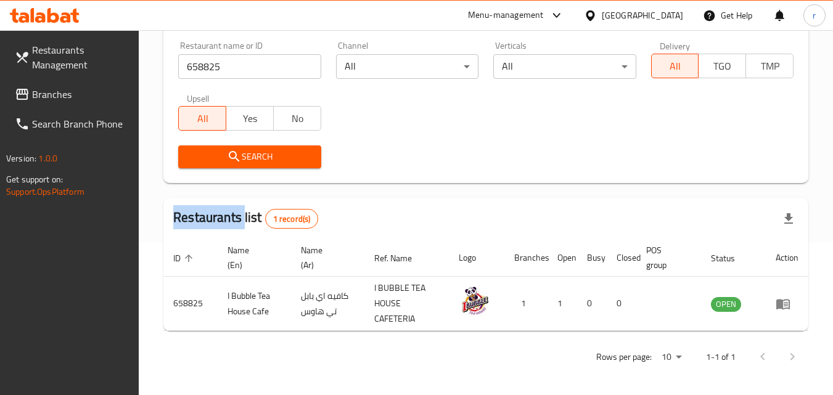
scroll to position [155, 0]
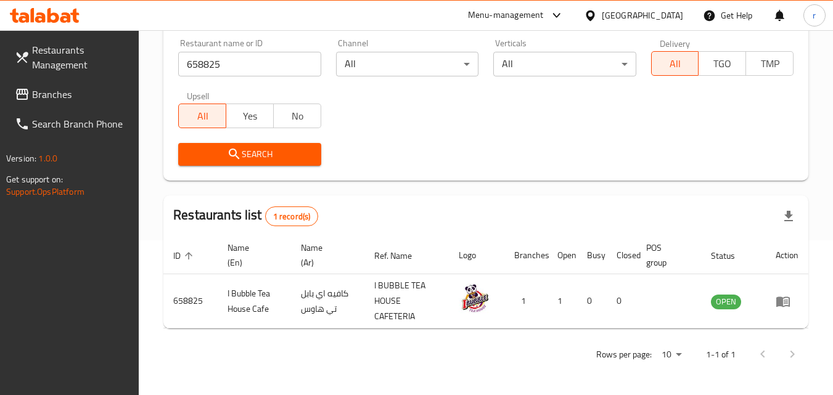
click at [379, 147] on div "Search" at bounding box center [486, 155] width 630 height 38
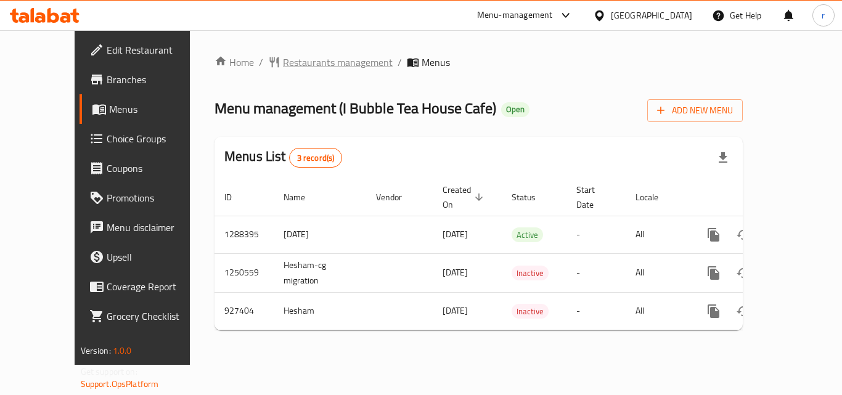
click at [305, 58] on span "Restaurants management" at bounding box center [338, 62] width 110 height 15
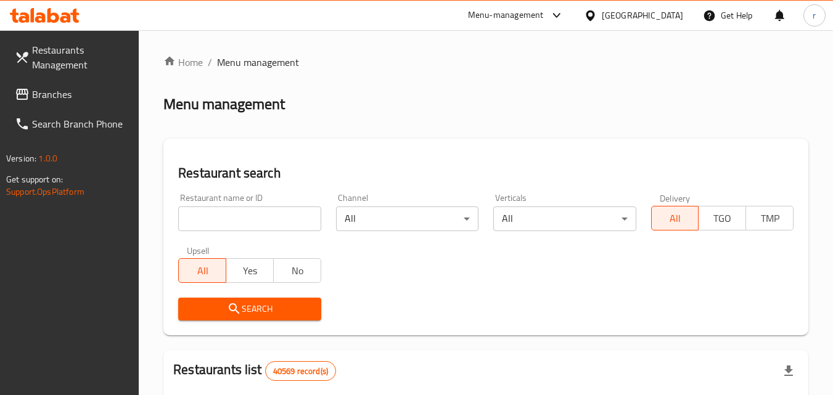
click at [254, 214] on input "search" at bounding box center [249, 219] width 142 height 25
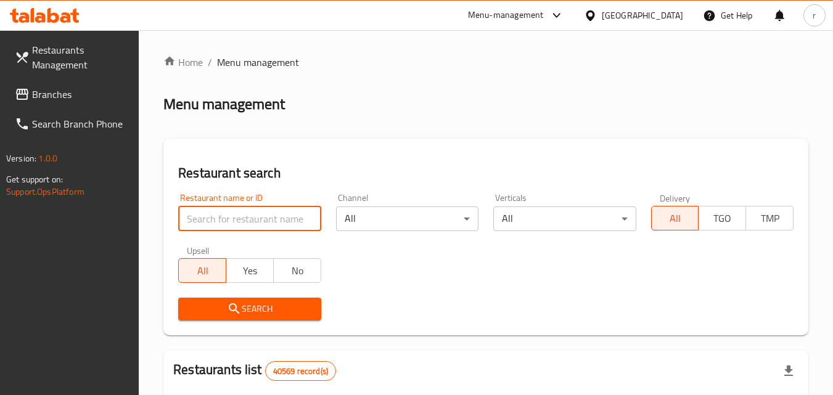
paste input "658825"
type input "658825"
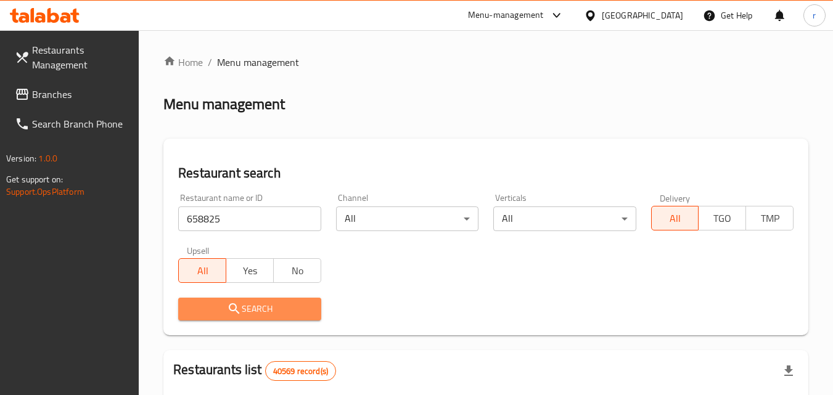
click at [255, 299] on button "Search" at bounding box center [249, 309] width 142 height 23
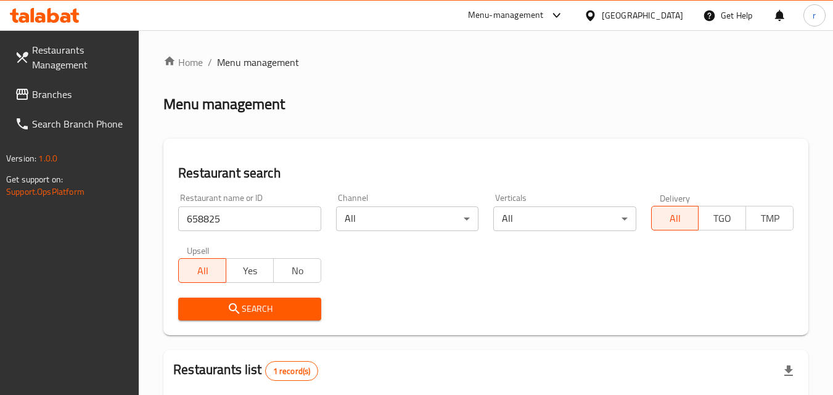
click at [42, 87] on span "Branches" at bounding box center [80, 94] width 97 height 15
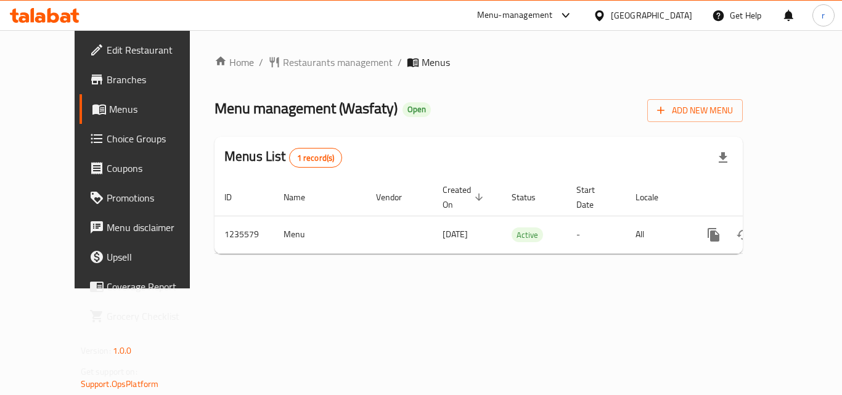
click at [268, 51] on div "Home / Restaurants management / Menus Menu management ( Wasfaty ) Open Add New …" at bounding box center [479, 159] width 578 height 258
click at [283, 61] on span "Restaurants management" at bounding box center [338, 62] width 110 height 15
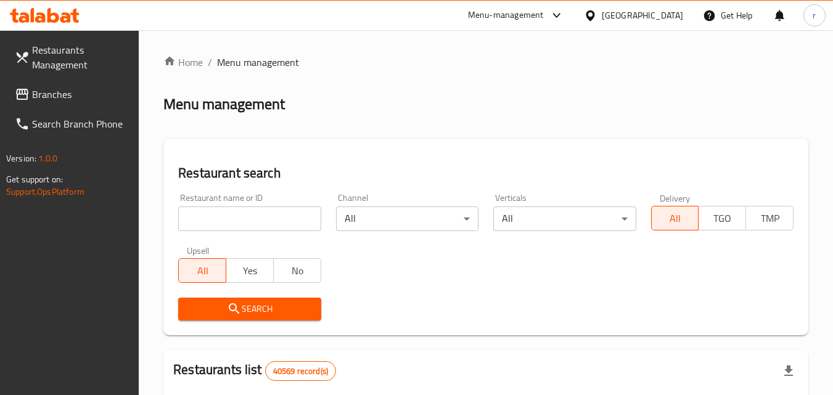
click at [273, 215] on input "search" at bounding box center [249, 219] width 142 height 25
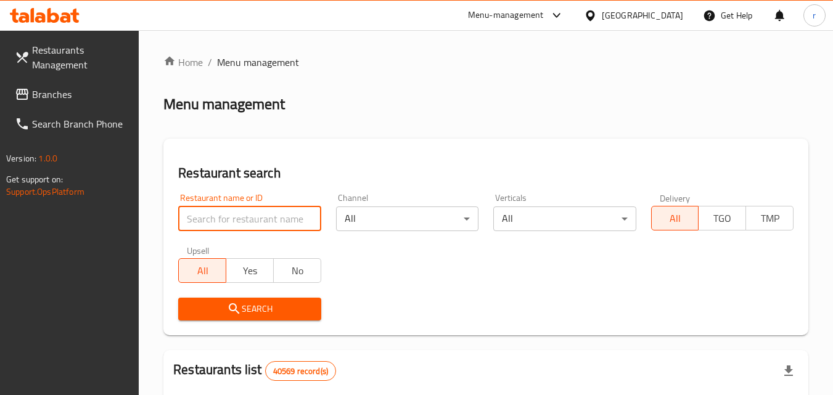
paste input "678776"
type input "678776"
click button "Search" at bounding box center [249, 309] width 142 height 23
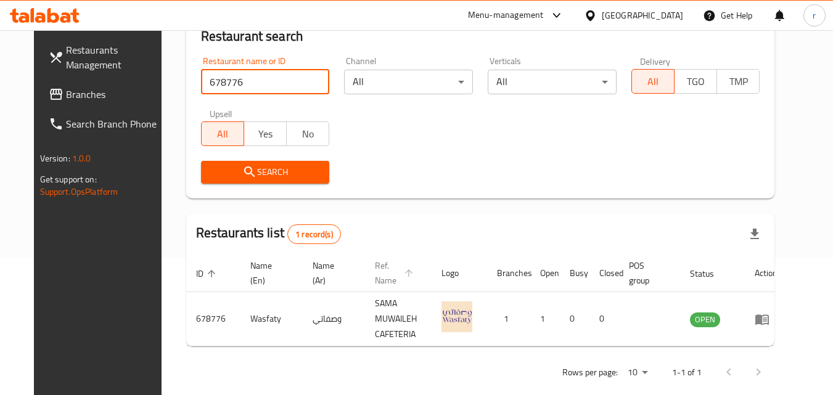
scroll to position [144, 0]
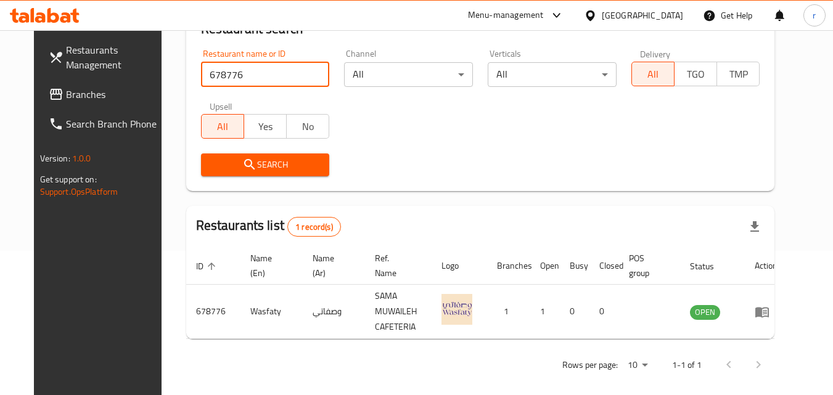
click at [68, 96] on span "Branches" at bounding box center [114, 94] width 97 height 15
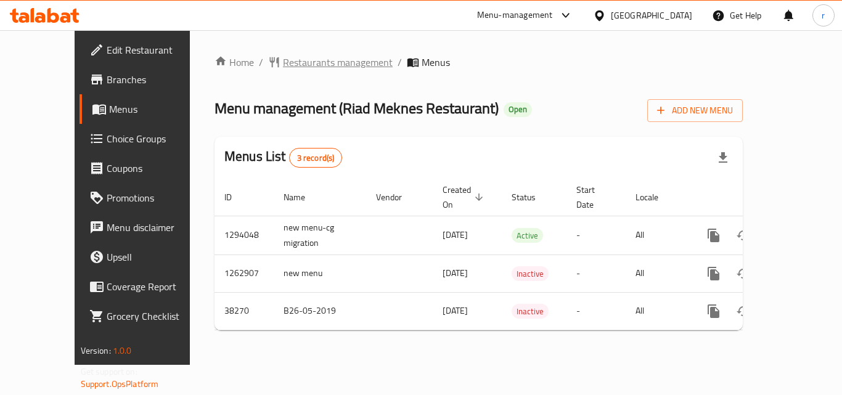
click at [309, 62] on span "Restaurants management" at bounding box center [338, 62] width 110 height 15
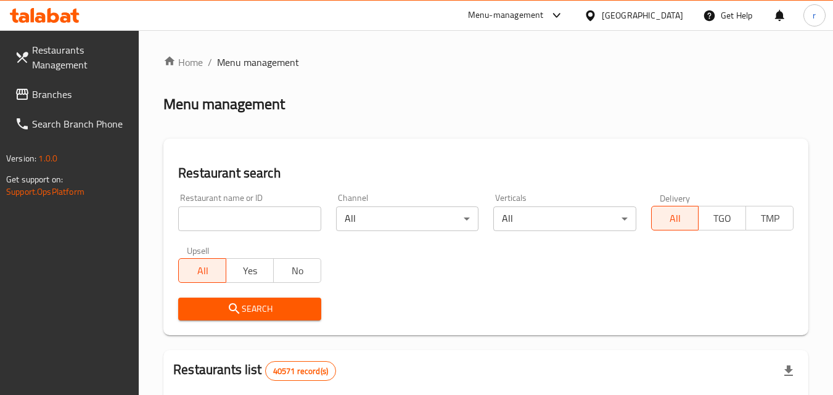
click at [252, 200] on div "Restaurant name or ID Restaurant name or ID" at bounding box center [249, 213] width 142 height 38
click at [254, 208] on input "search" at bounding box center [249, 219] width 142 height 25
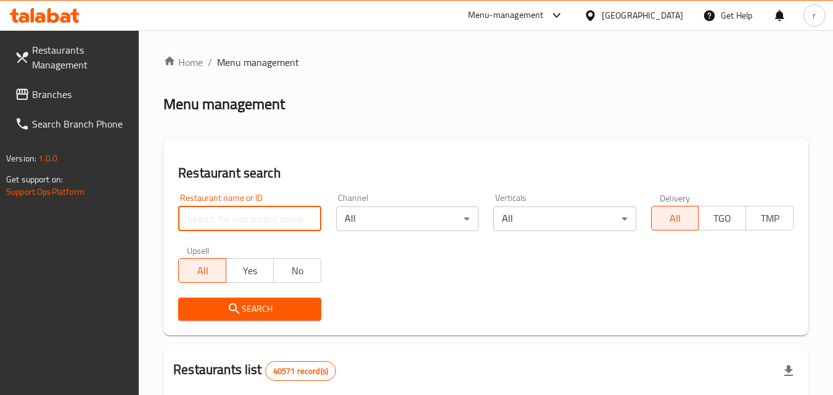
paste input "3292"
type input "3292"
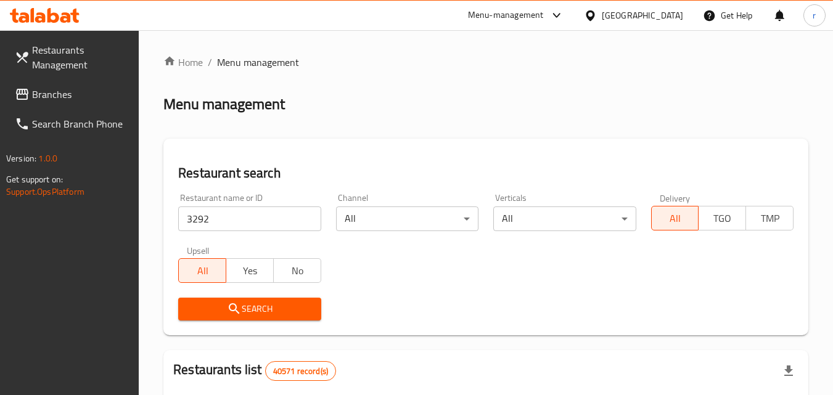
click at [222, 301] on span "Search" at bounding box center [249, 308] width 123 height 15
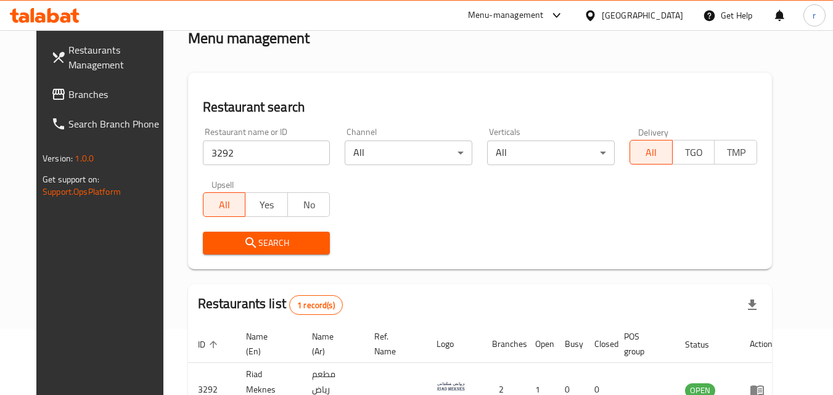
scroll to position [144, 0]
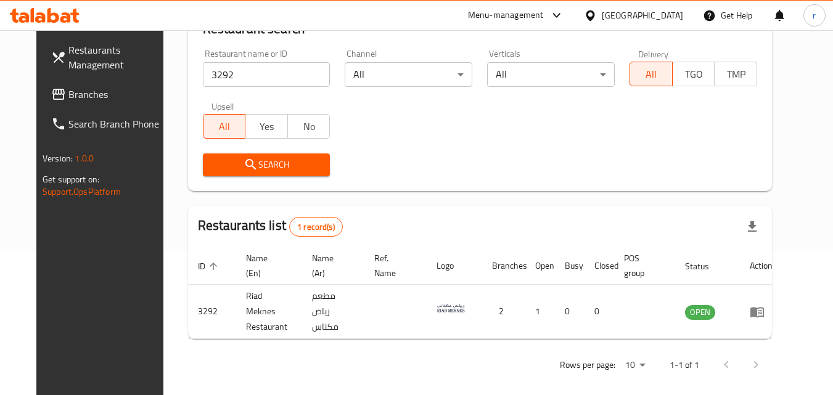
click at [620, 20] on div "[GEOGRAPHIC_DATA]" at bounding box center [642, 16] width 81 height 14
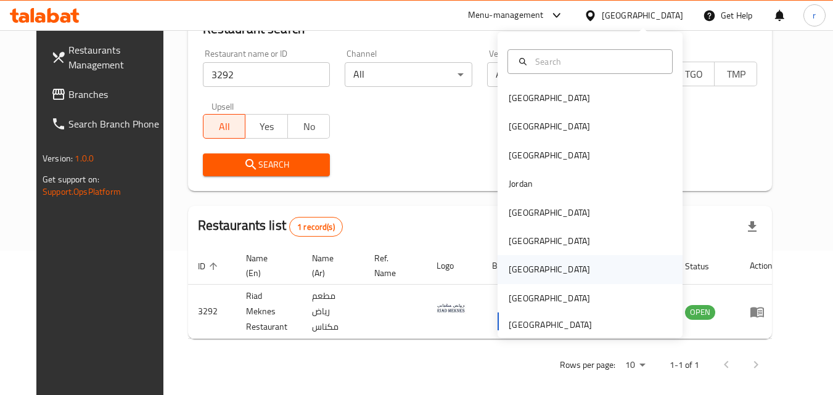
click at [521, 270] on div "[GEOGRAPHIC_DATA]" at bounding box center [549, 269] width 101 height 28
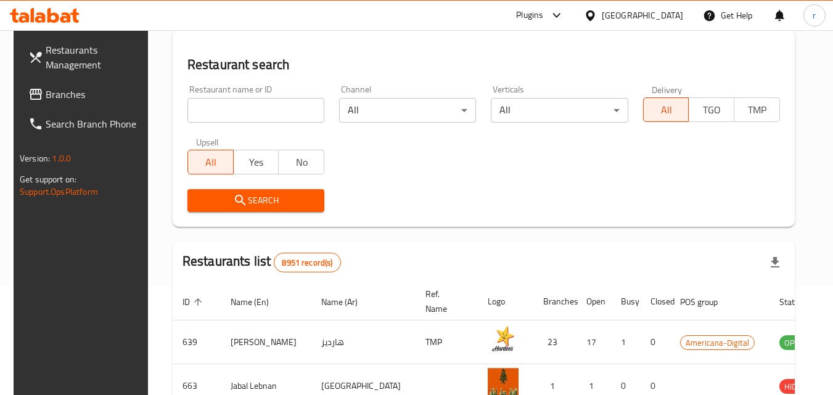
scroll to position [144, 0]
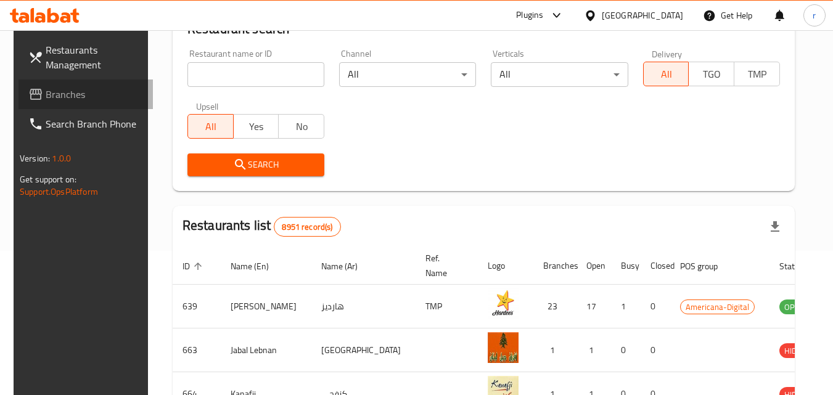
click at [62, 93] on span "Branches" at bounding box center [94, 94] width 97 height 15
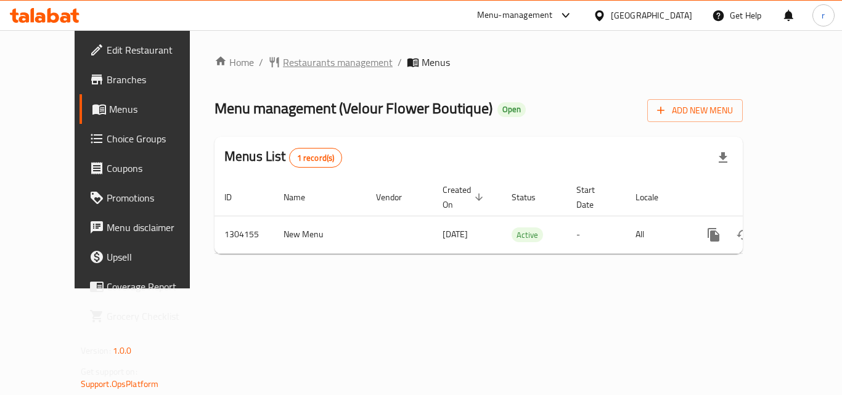
click at [284, 62] on span "Restaurants management" at bounding box center [338, 62] width 110 height 15
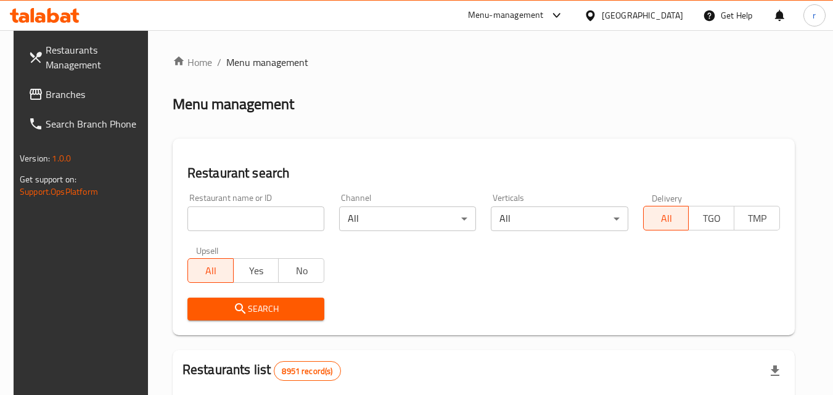
click at [249, 213] on input "search" at bounding box center [255, 219] width 137 height 25
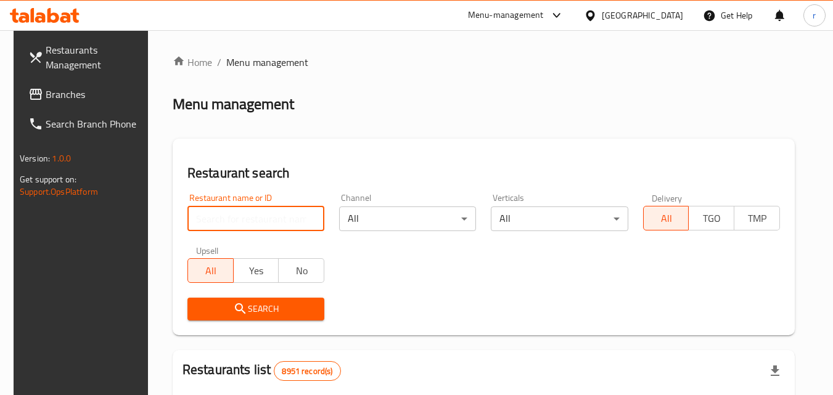
paste input "703085"
type input "703085"
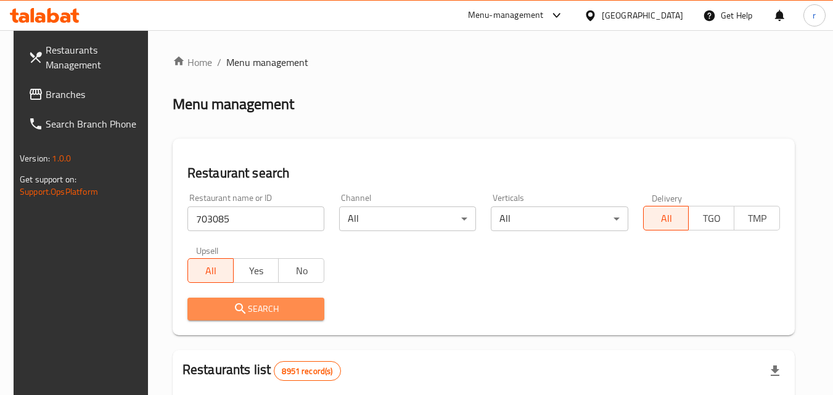
click at [216, 300] on button "Search" at bounding box center [255, 309] width 137 height 23
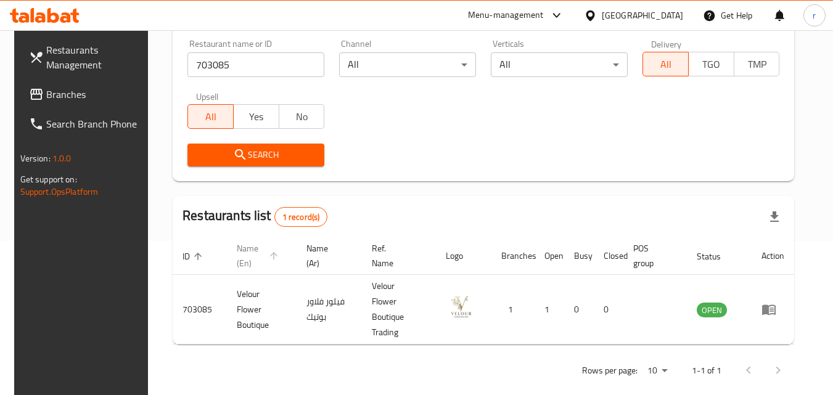
scroll to position [155, 0]
click at [669, 18] on div "Qatar" at bounding box center [642, 16] width 81 height 14
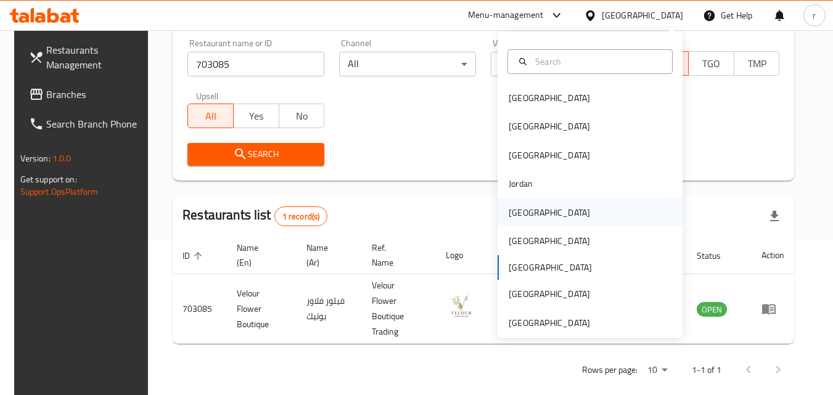
click at [524, 206] on div "[GEOGRAPHIC_DATA]" at bounding box center [549, 213] width 81 height 14
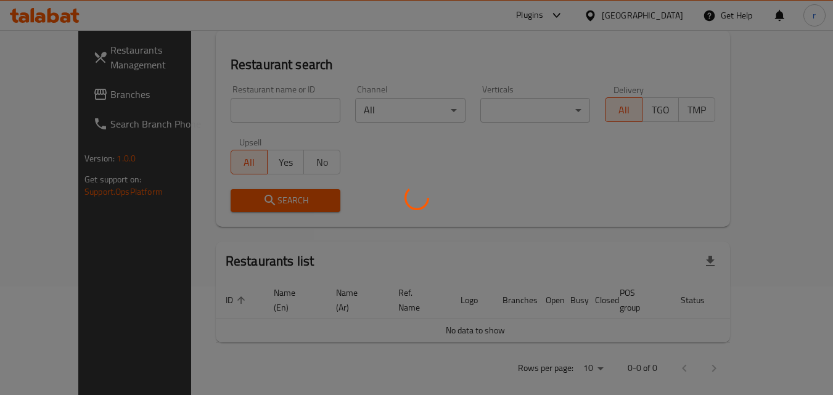
scroll to position [155, 0]
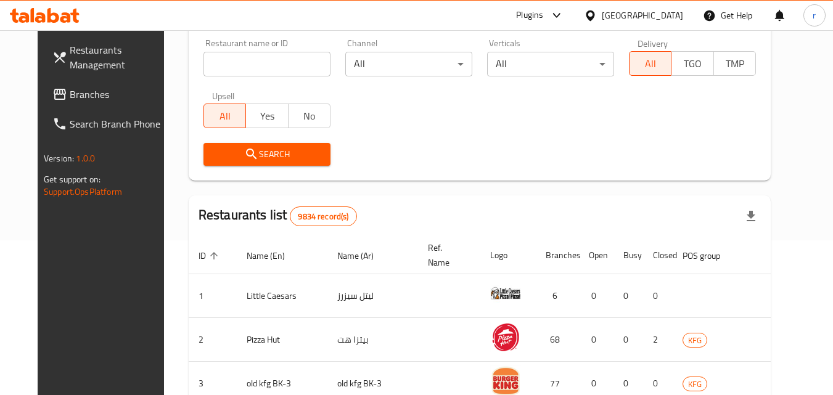
click at [73, 91] on div "Restaurants Management Branches Search Branch Phone Version: 1.0.0 Get support …" at bounding box center [417, 296] width 758 height 843
click at [72, 89] on span "Branches" at bounding box center [118, 94] width 97 height 15
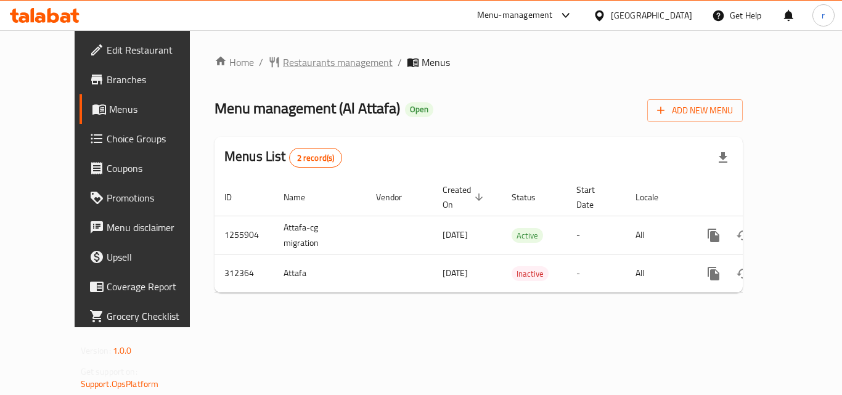
click at [284, 57] on span "Restaurants management" at bounding box center [338, 62] width 110 height 15
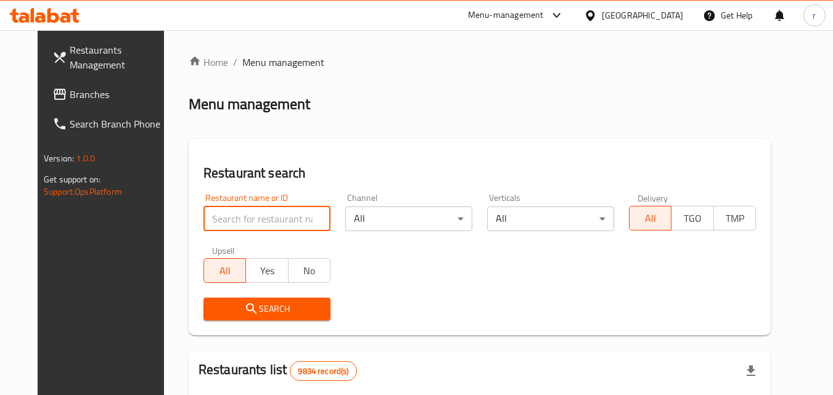
click at [295, 224] on input "search" at bounding box center [266, 219] width 127 height 25
paste input "629081"
type input "629081"
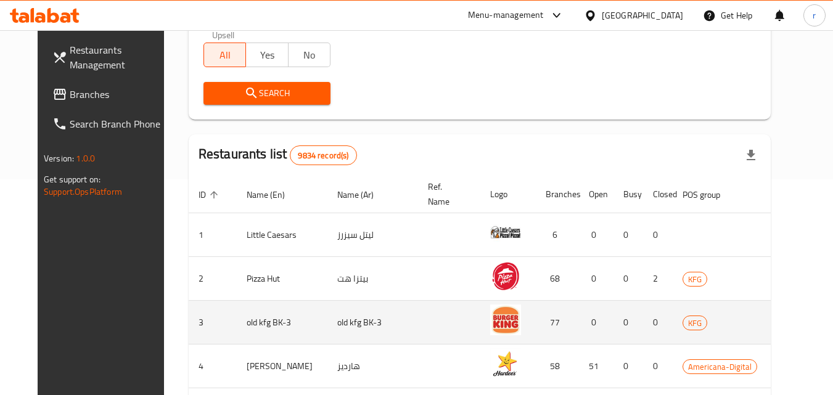
scroll to position [247, 0]
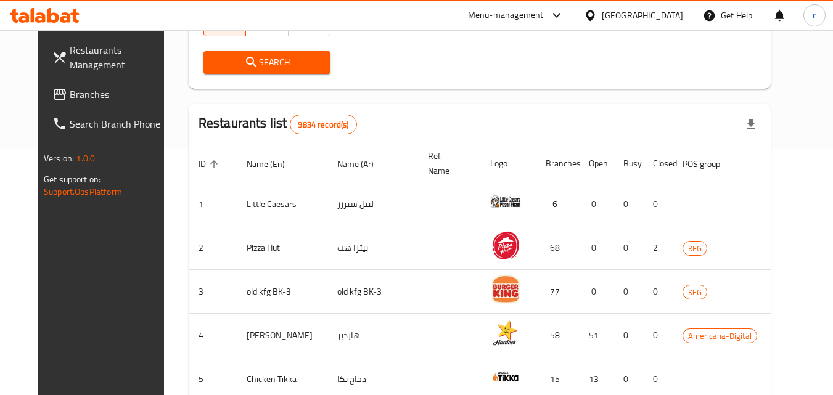
click at [250, 55] on span "Search" at bounding box center [266, 62] width 107 height 15
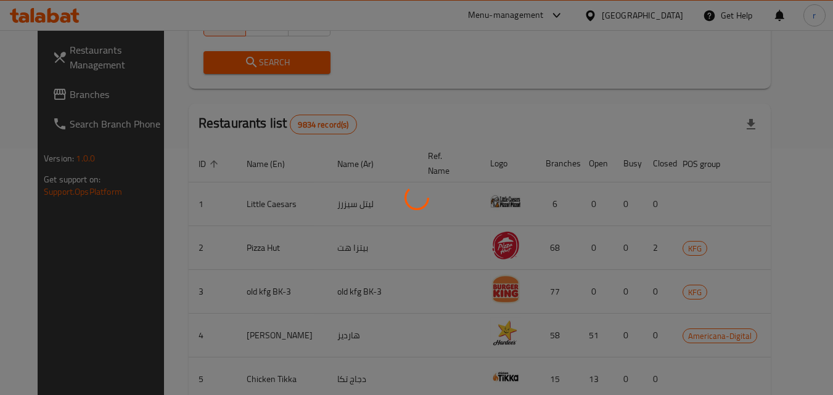
click at [247, 52] on div at bounding box center [416, 197] width 833 height 395
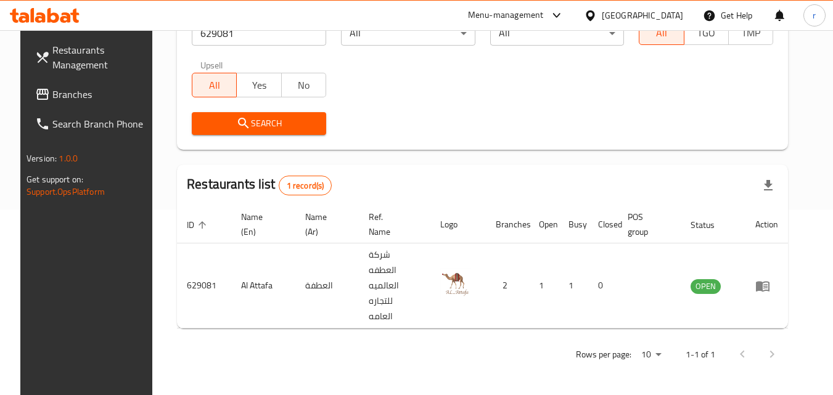
scroll to position [155, 0]
